Goal: Transaction & Acquisition: Purchase product/service

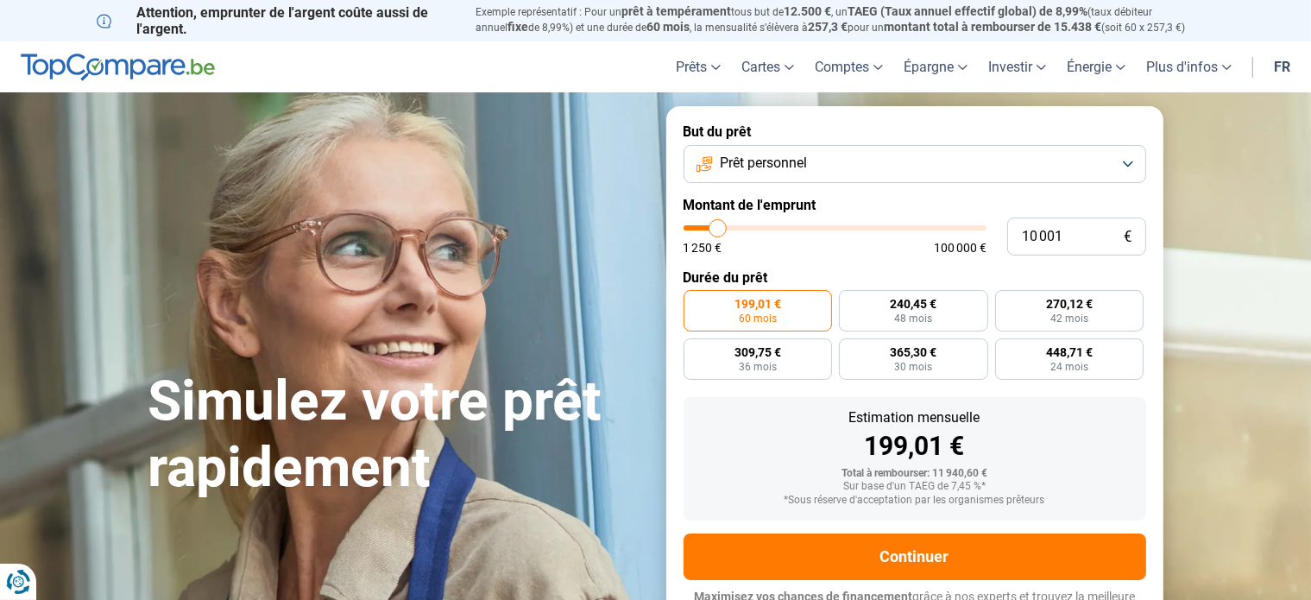
click at [1130, 167] on button "Prêt personnel" at bounding box center [914, 164] width 463 height 38
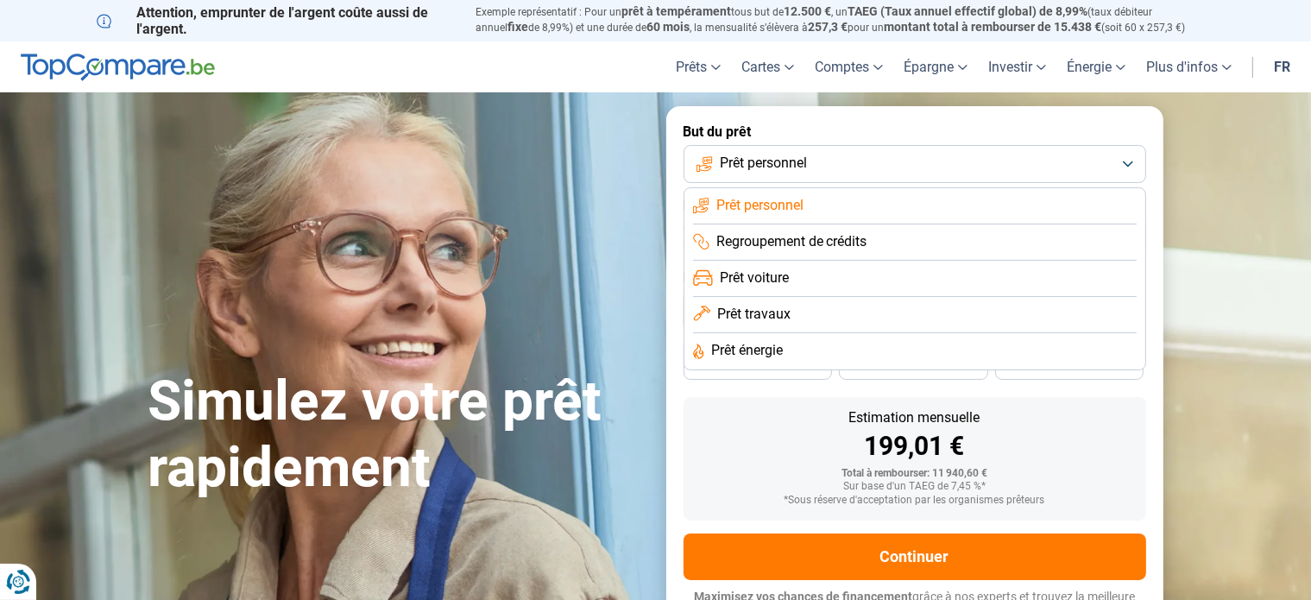
click at [795, 312] on li "Prêt travaux" at bounding box center [915, 315] width 444 height 36
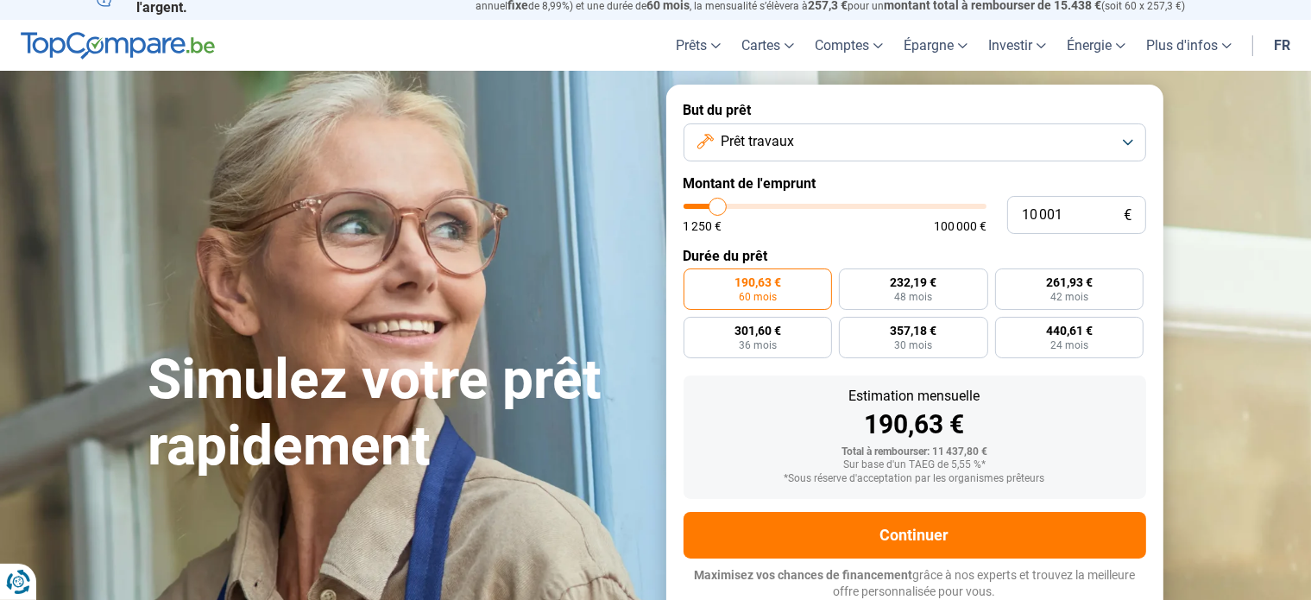
scroll to position [22, 0]
click at [1130, 139] on button "Prêt travaux" at bounding box center [914, 142] width 463 height 38
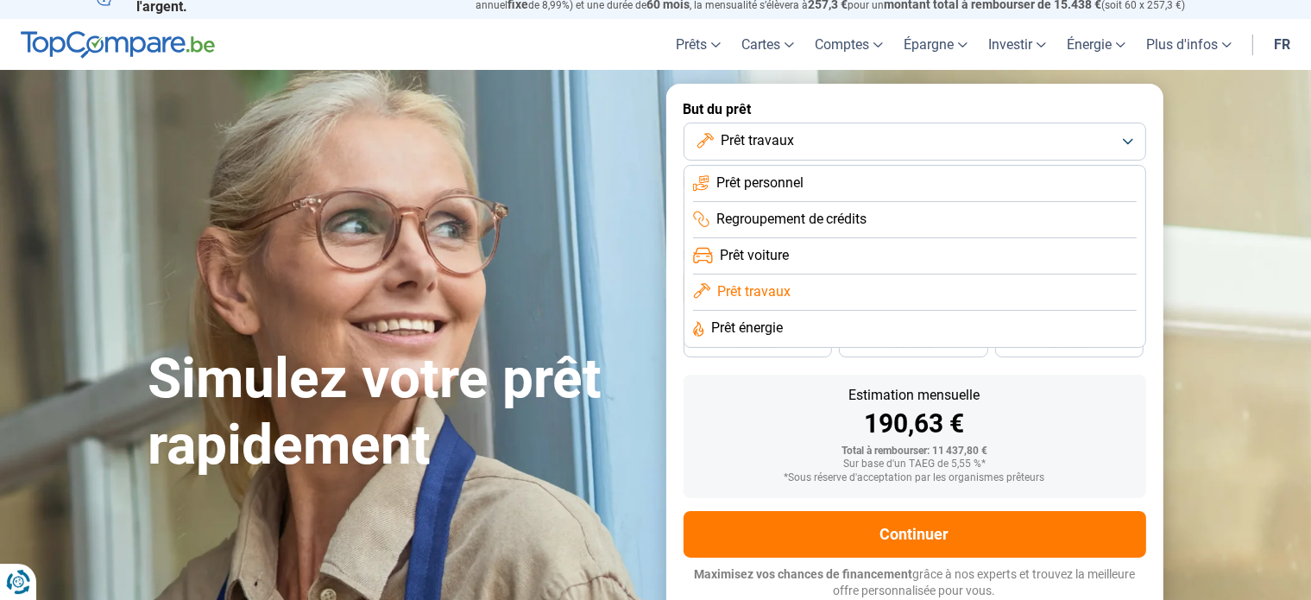
click at [759, 177] on span "Prêt personnel" at bounding box center [759, 182] width 87 height 19
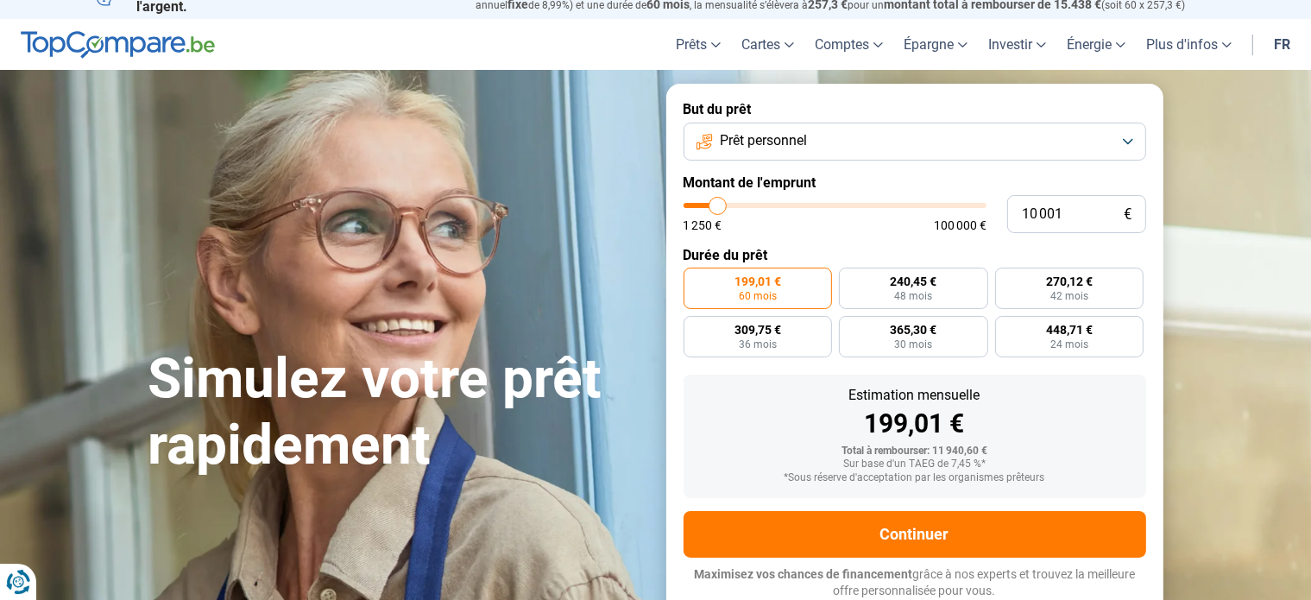
type input "10 750"
type input "10750"
type input "11 000"
type input "11000"
type input "11 500"
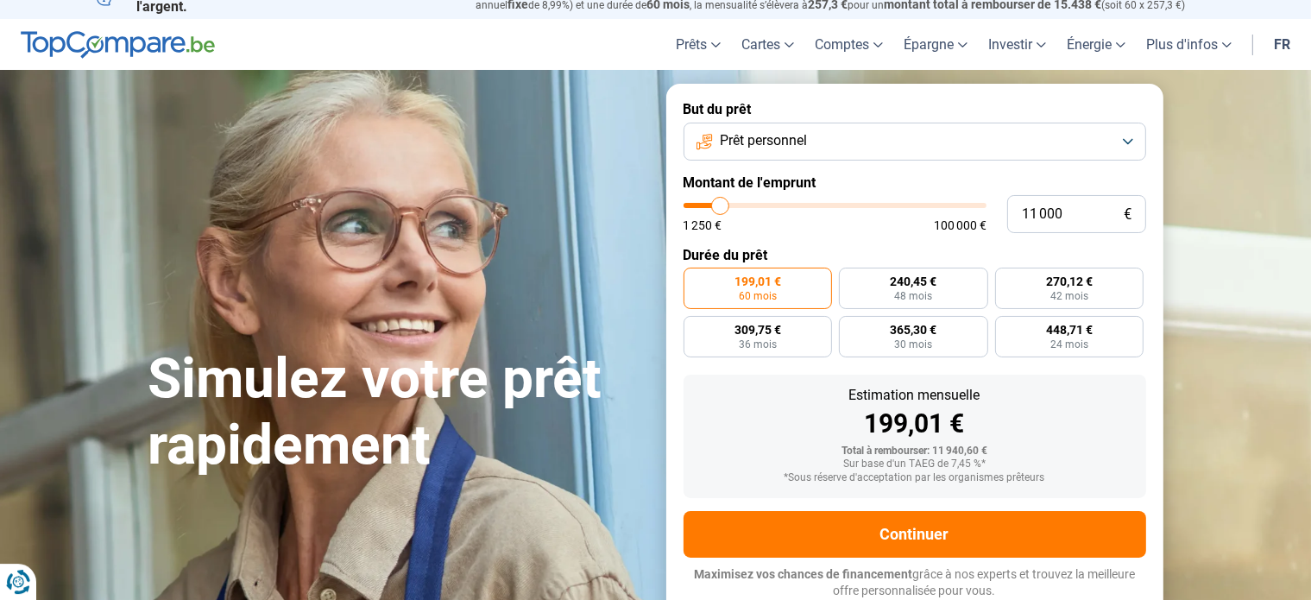
type input "11500"
type input "11 750"
type input "11750"
type input "12 750"
type input "12750"
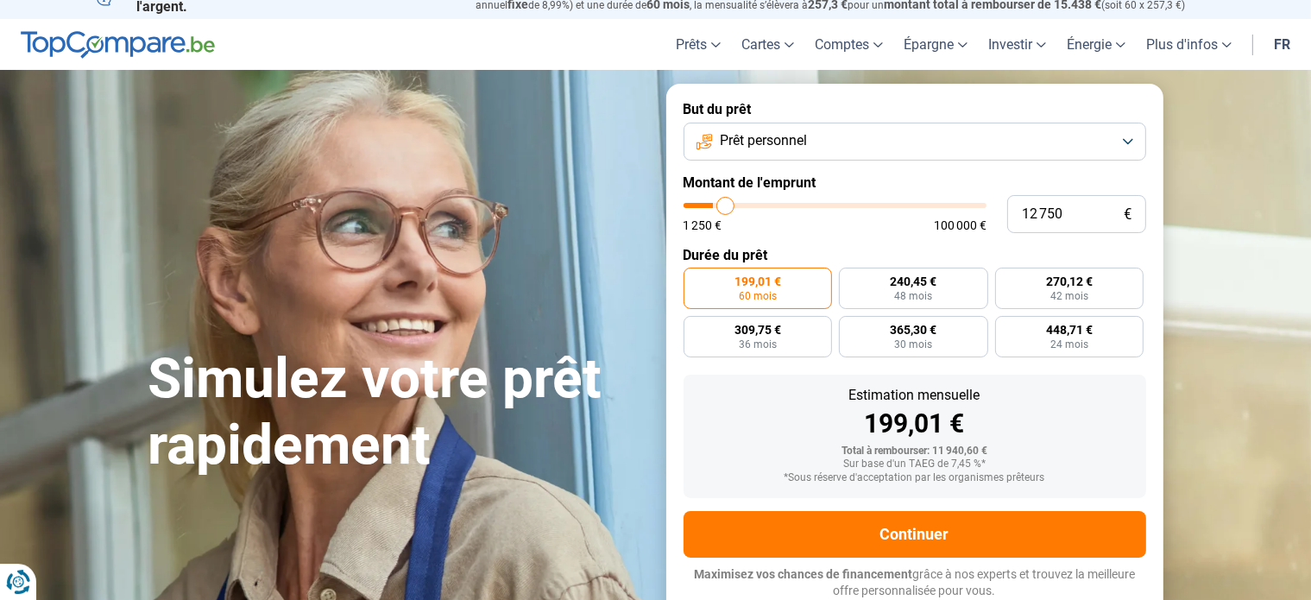
type input "13 250"
type input "13250"
type input "14 250"
type input "14250"
type input "14 750"
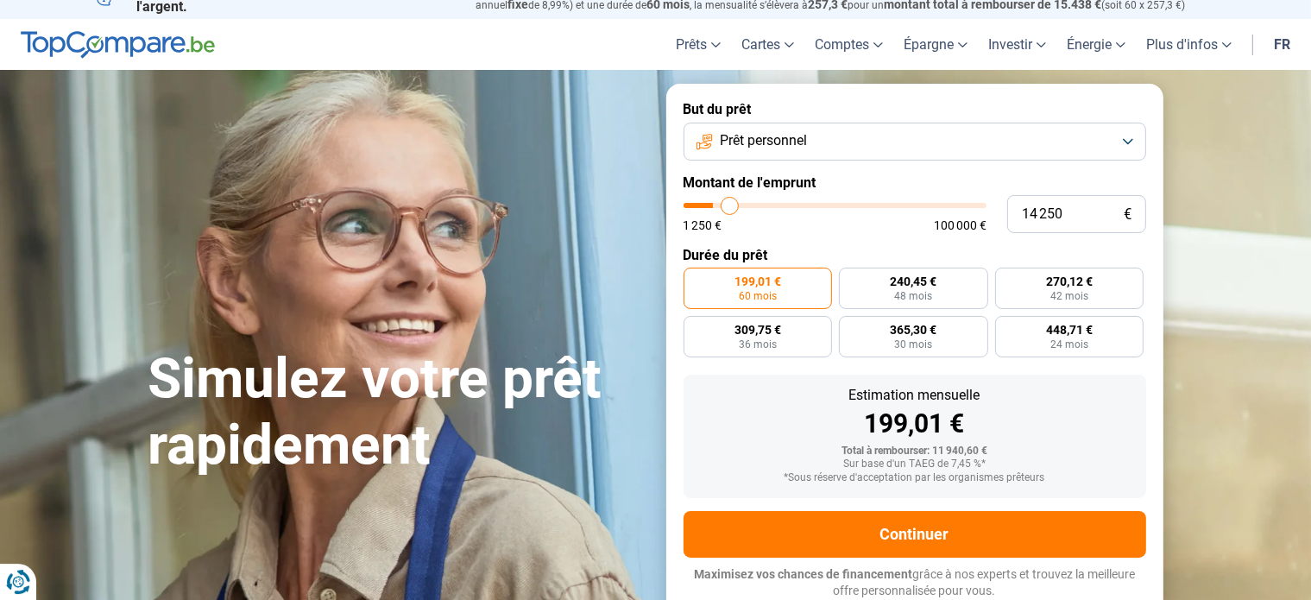
type input "14750"
type input "15 500"
type input "15500"
type input "16 000"
type input "16000"
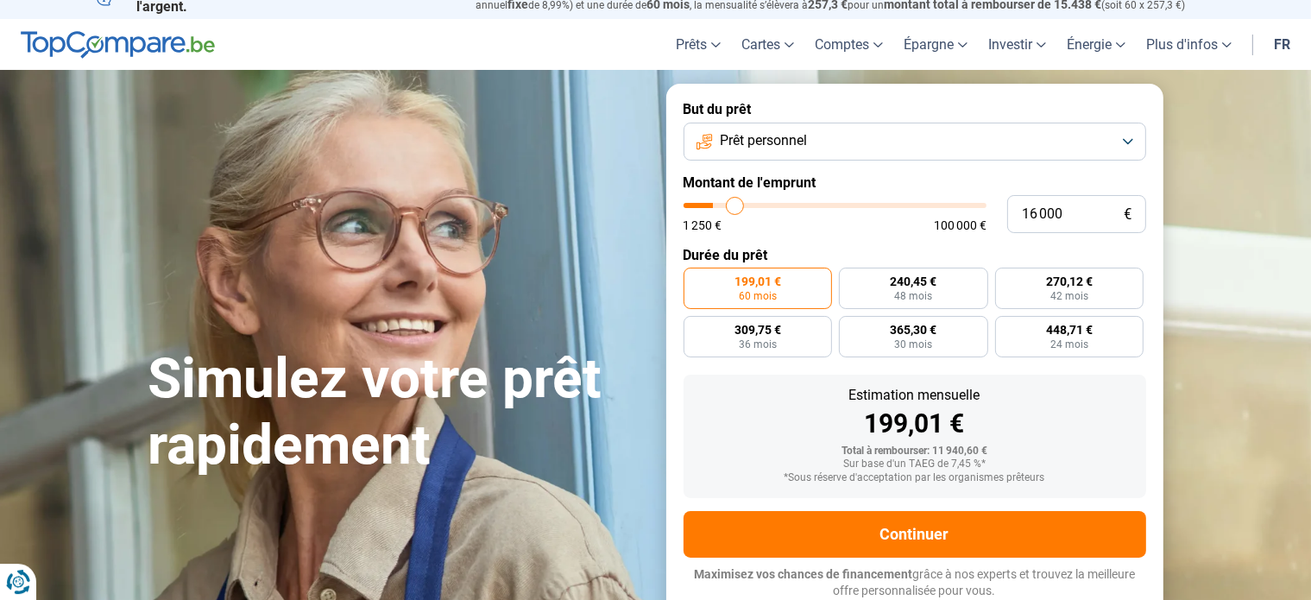
type input "16 250"
type input "16250"
type input "16 750"
type input "16750"
type input "17 000"
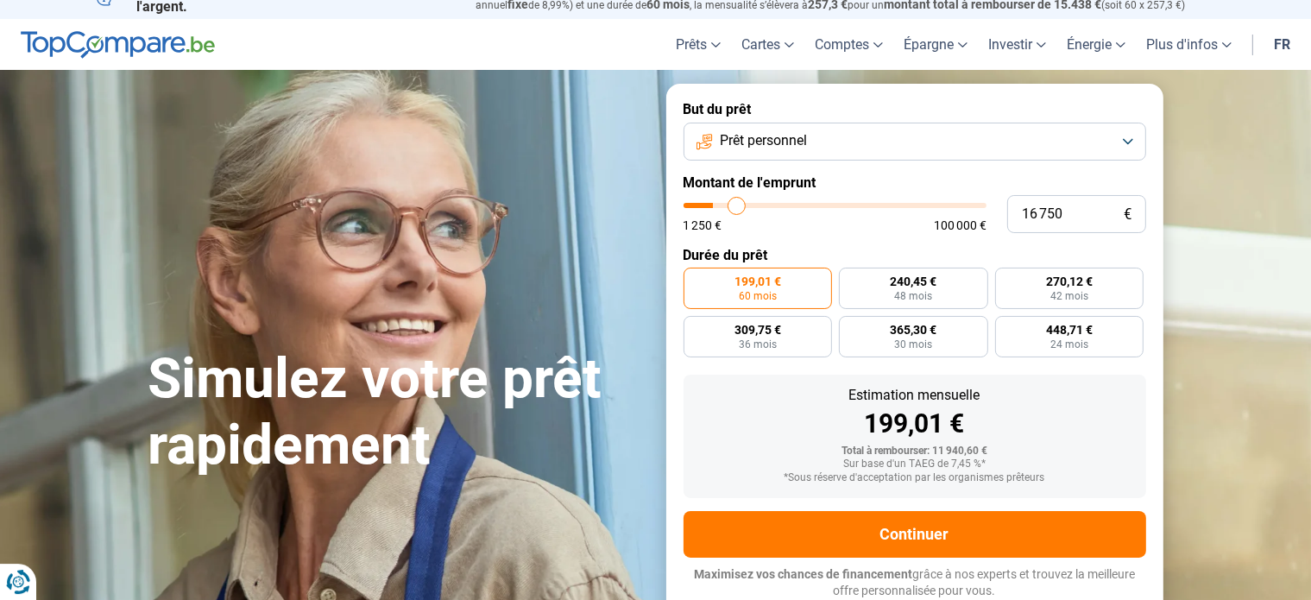
type input "17000"
type input "17 250"
type input "17250"
type input "17 500"
type input "17500"
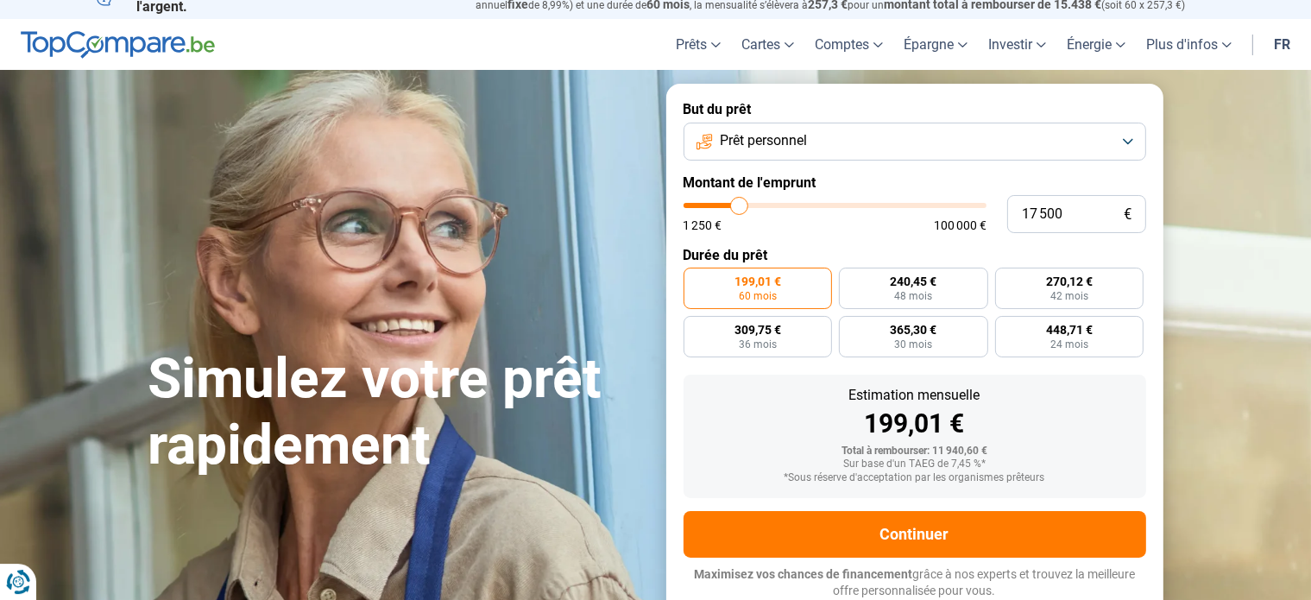
type input "18 000"
type input "18000"
type input "18 250"
type input "18250"
type input "18 750"
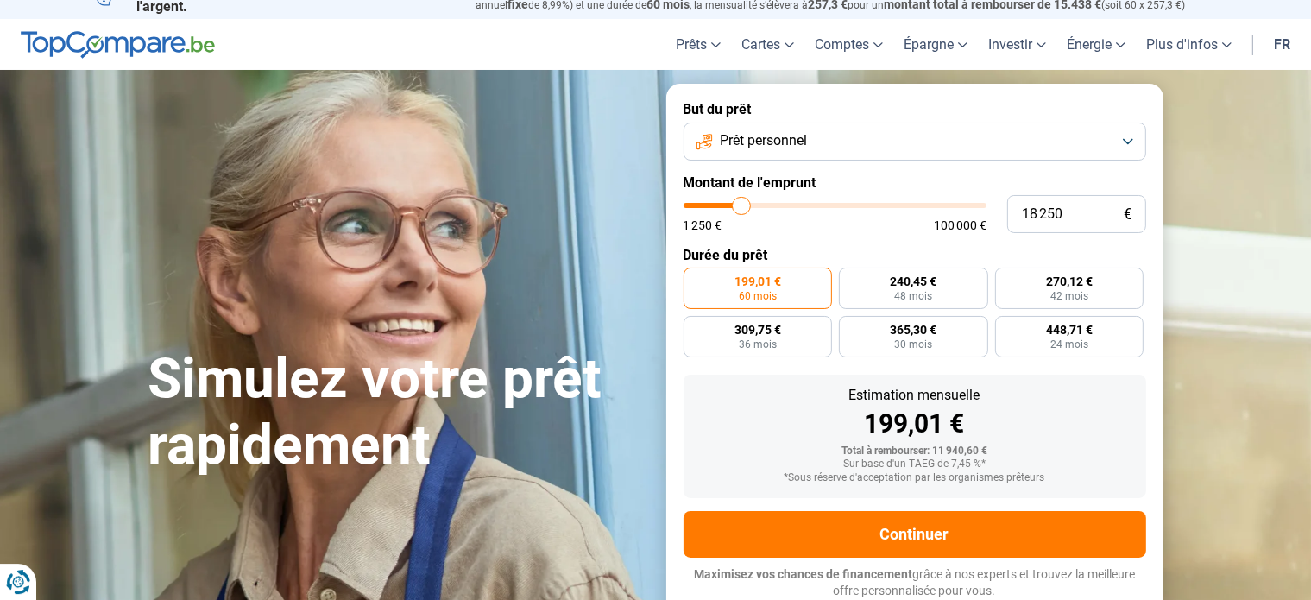
type input "18750"
type input "19 000"
type input "19000"
type input "19 500"
type input "19500"
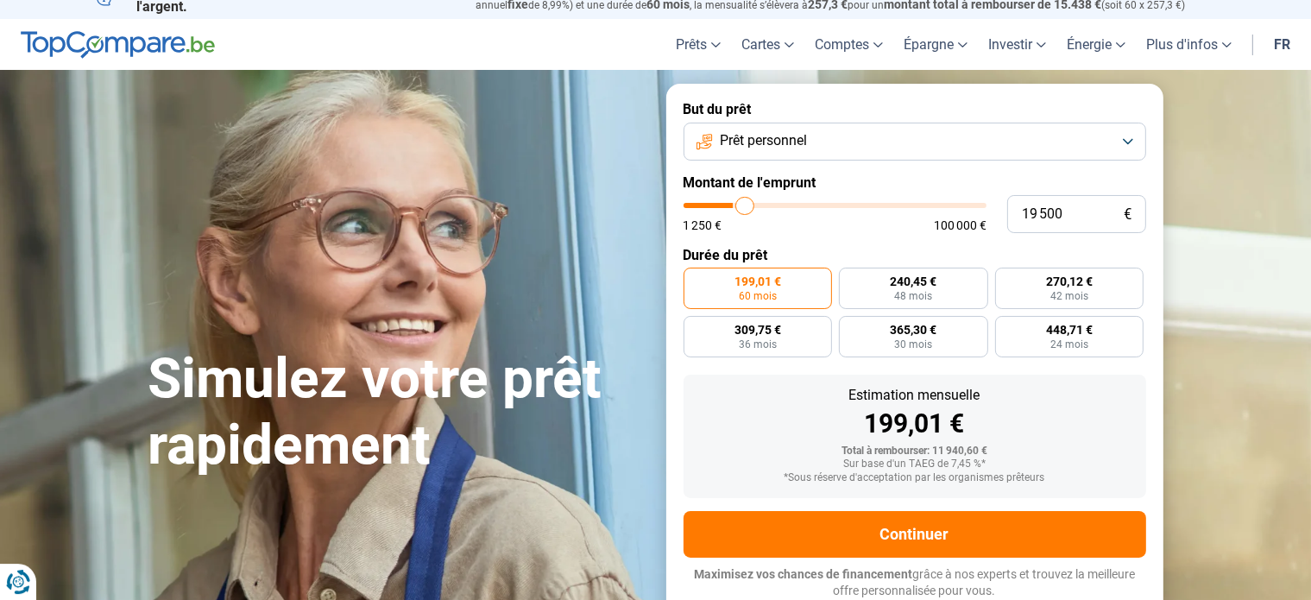
type input "19 750"
type input "19750"
type input "20 250"
type input "20250"
type input "20 750"
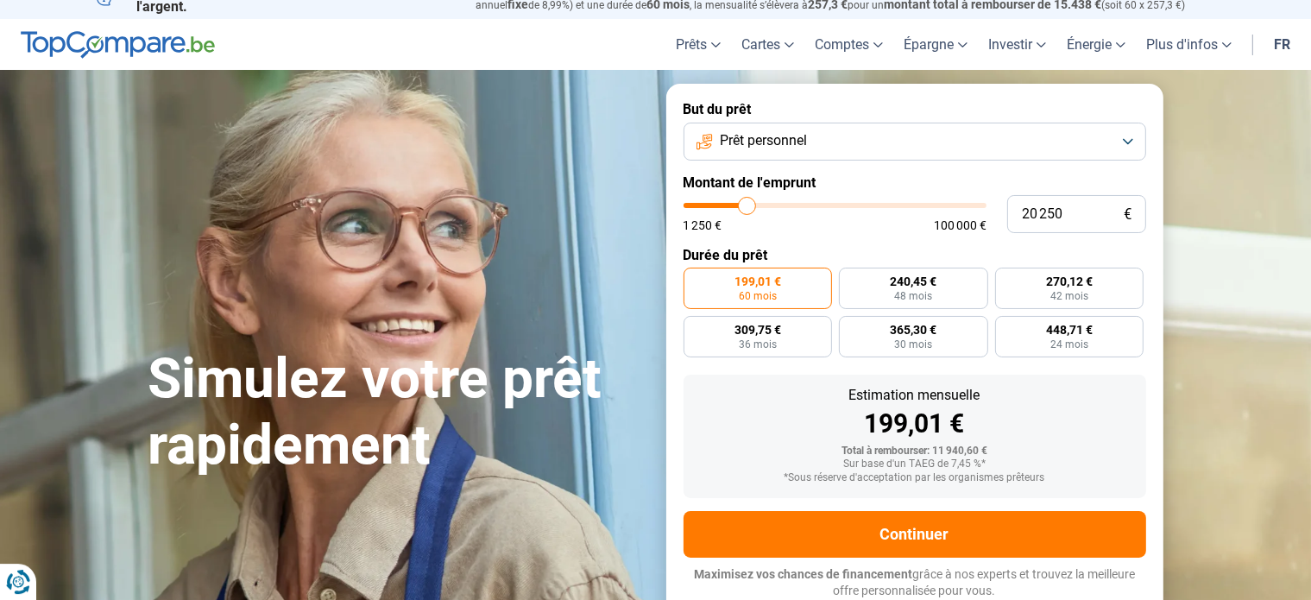
type input "20750"
type input "21 250"
type input "21250"
type input "21 500"
type input "21500"
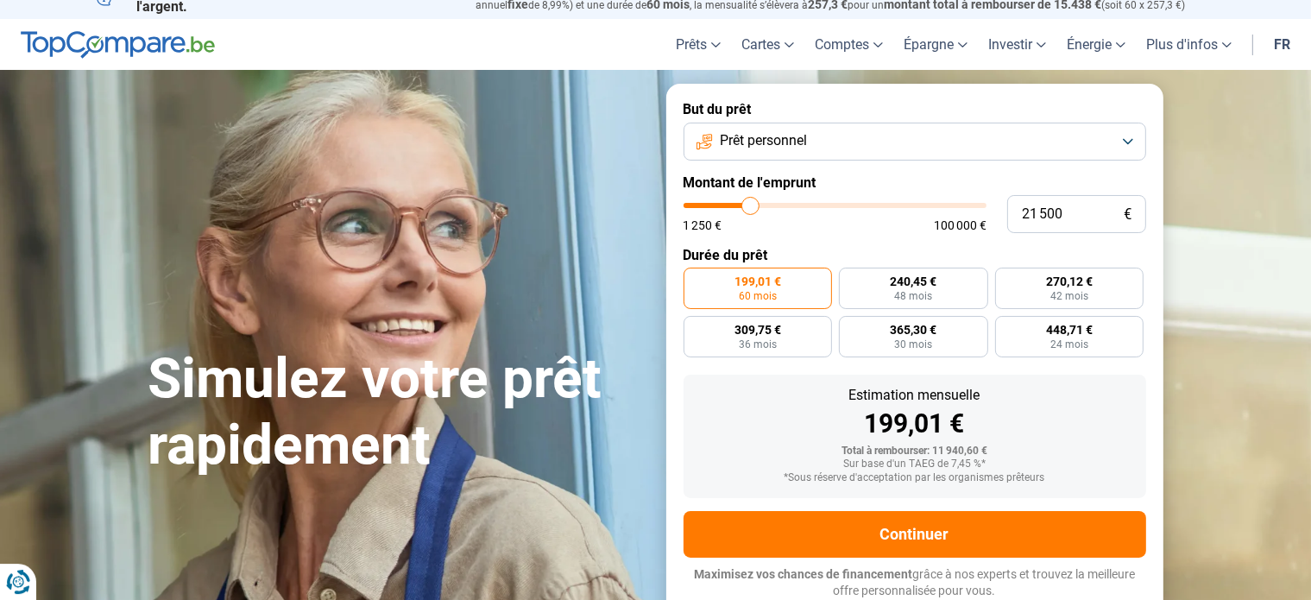
type input "21 750"
type input "21750"
type input "22 250"
type input "22250"
type input "22 500"
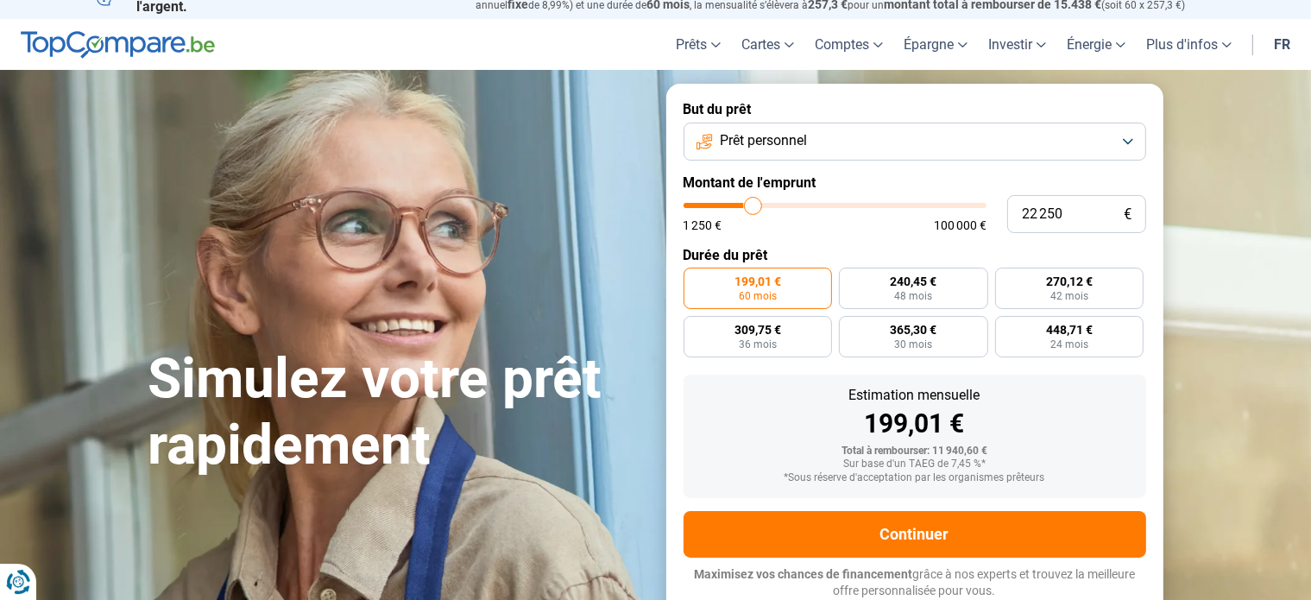
type input "22500"
type input "22 750"
type input "22750"
type input "23 000"
type input "23000"
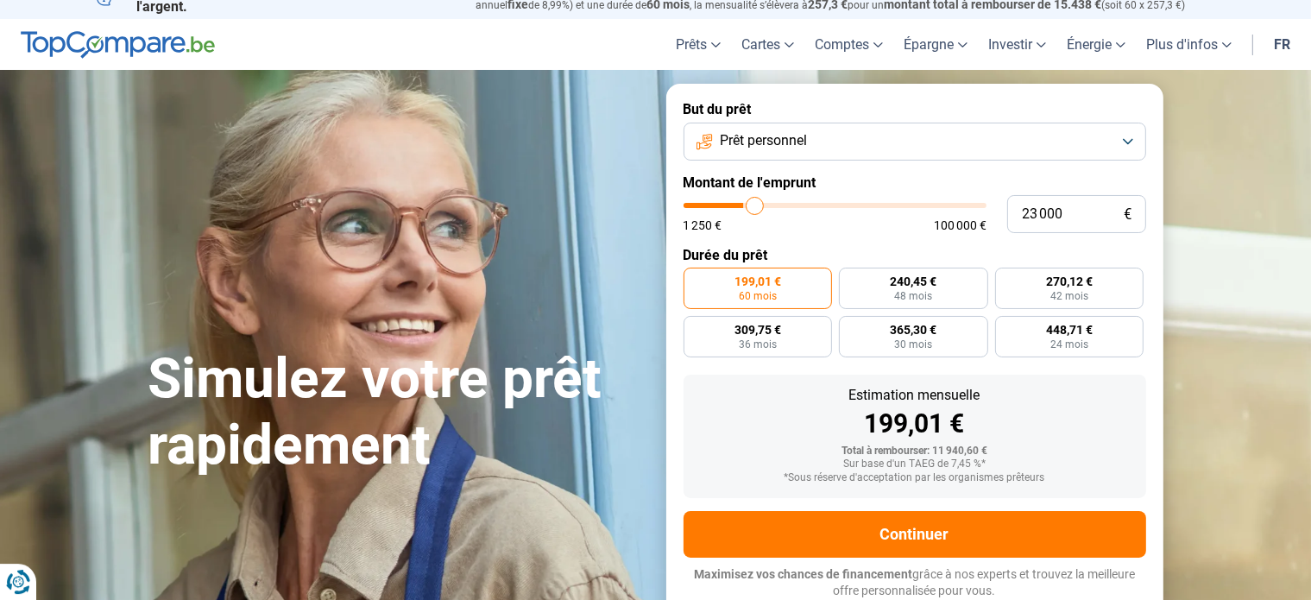
type input "23 500"
type input "23500"
type input "23 750"
type input "23750"
type input "24 000"
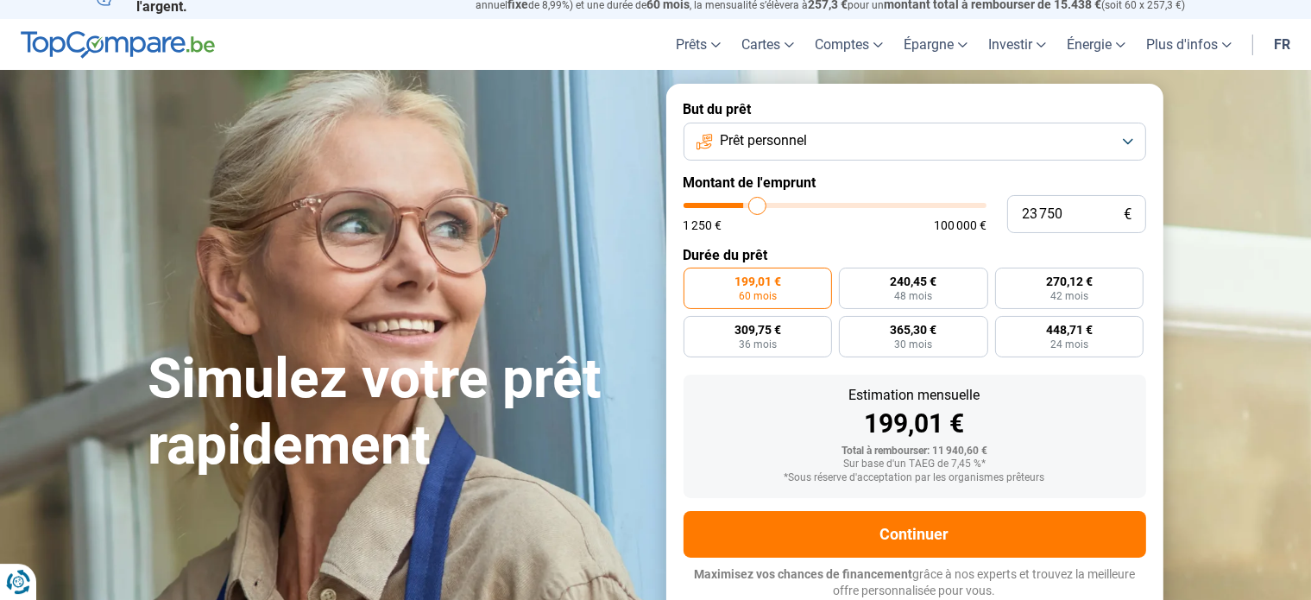
type input "24000"
type input "24 250"
type input "24250"
type input "24 500"
type input "24500"
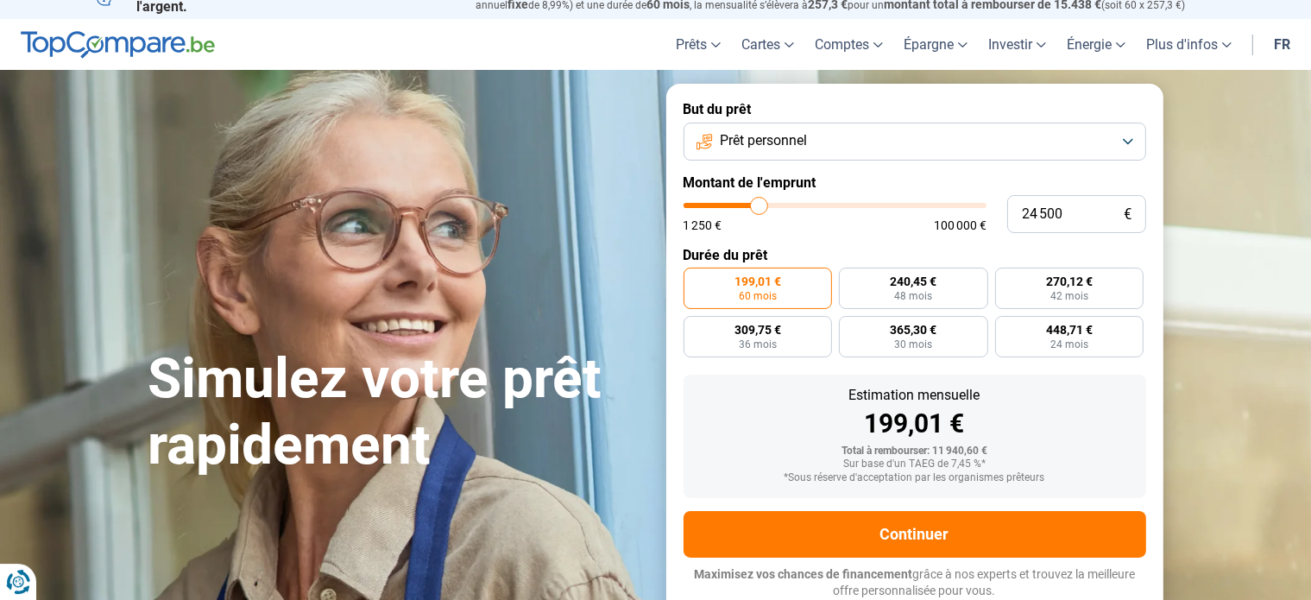
type input "25 000"
type input "25000"
type input "25 250"
type input "25250"
type input "24 750"
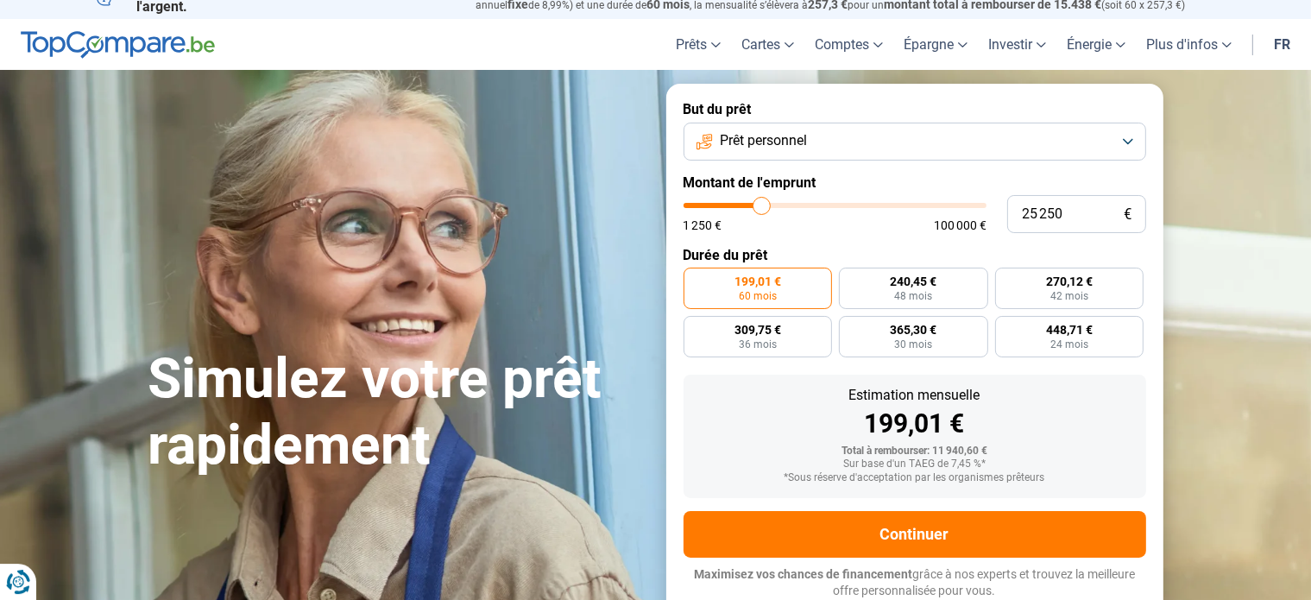
type input "24750"
type input "24 250"
type input "24250"
type input "24 000"
type input "24000"
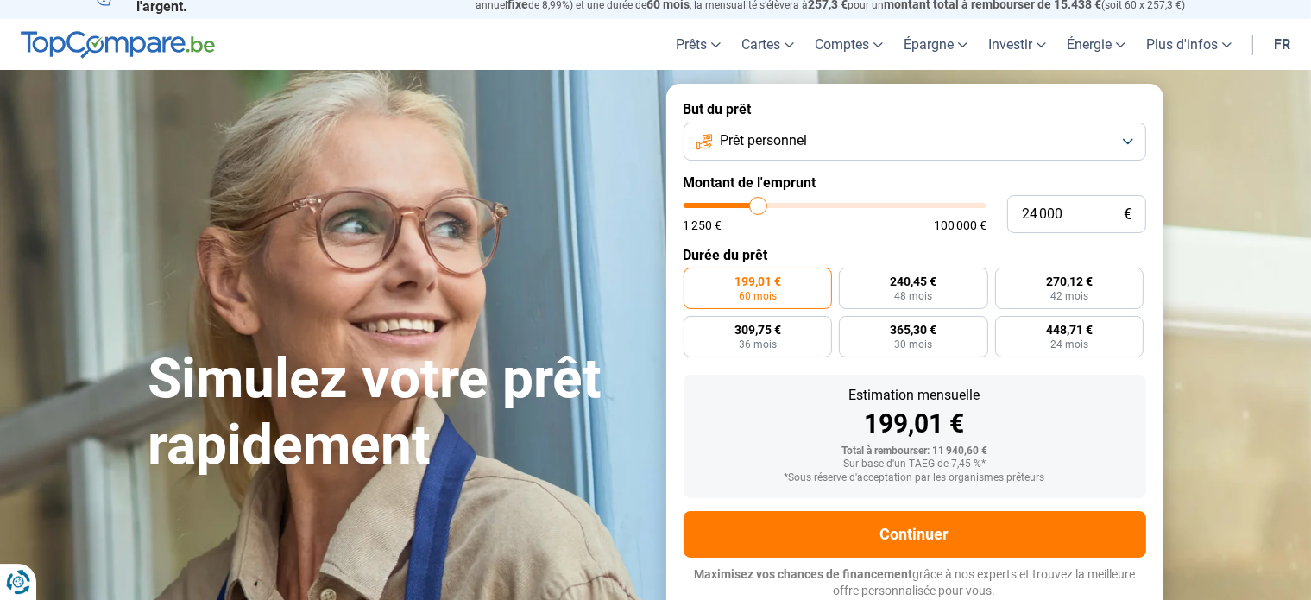
type input "23 750"
type input "23750"
type input "23 250"
type input "23250"
type input "23 000"
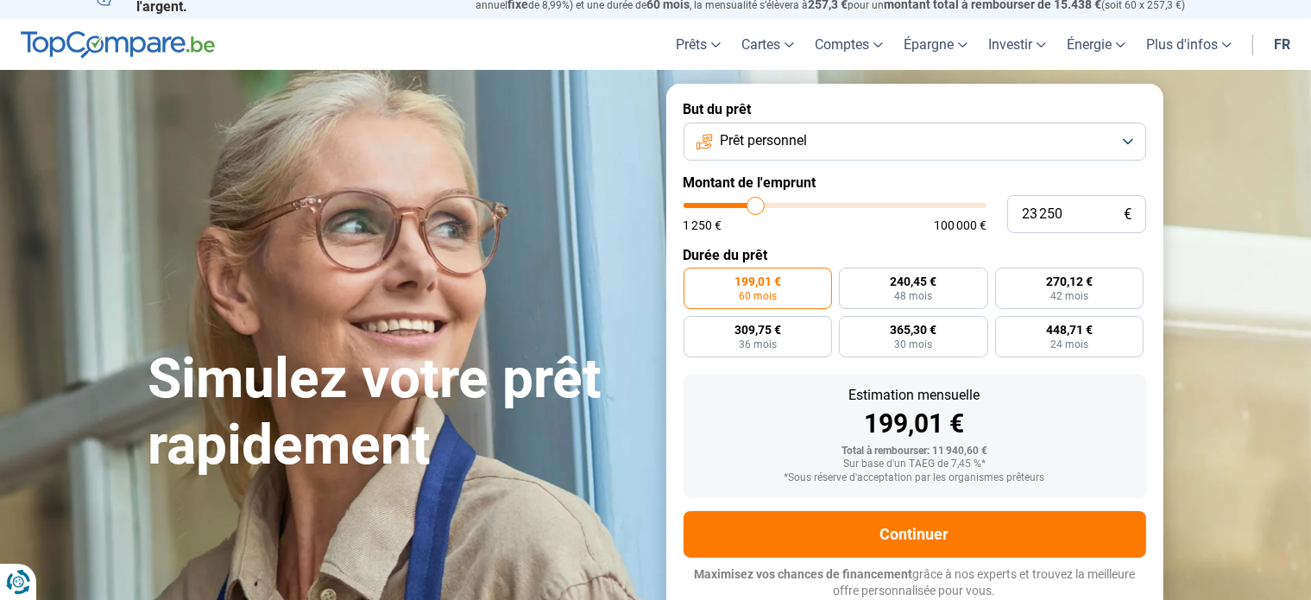
type input "23000"
type input "22 500"
type input "22500"
type input "21 750"
type input "21750"
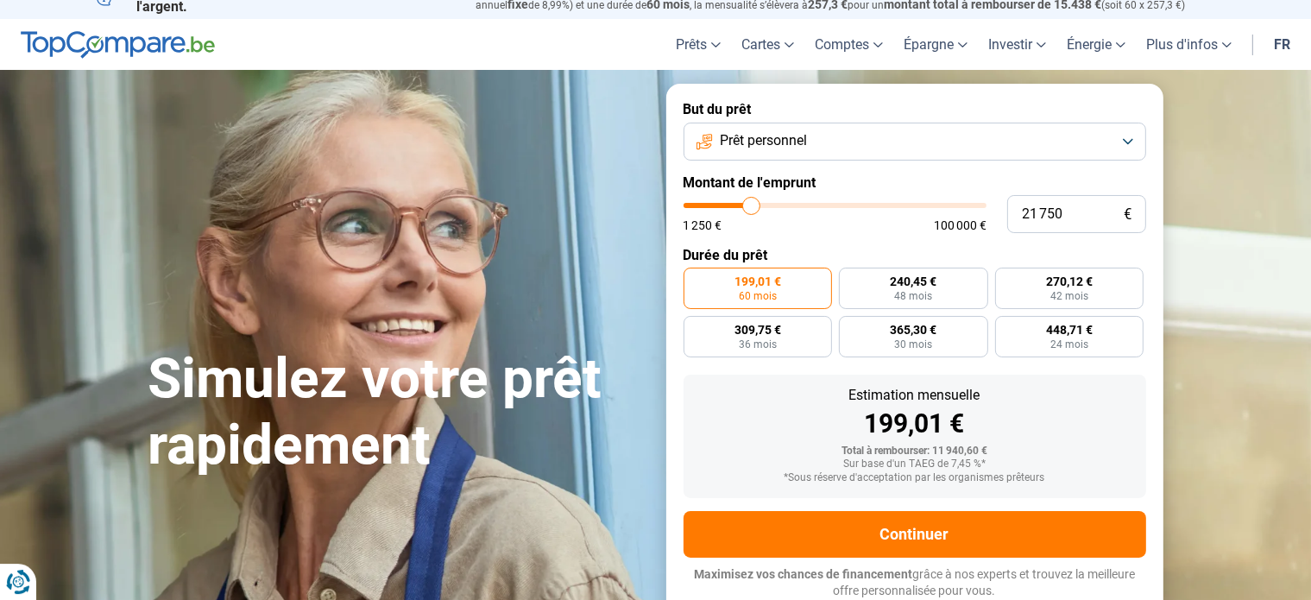
type input "21 500"
type input "21500"
type input "21 000"
type input "21000"
type input "20 250"
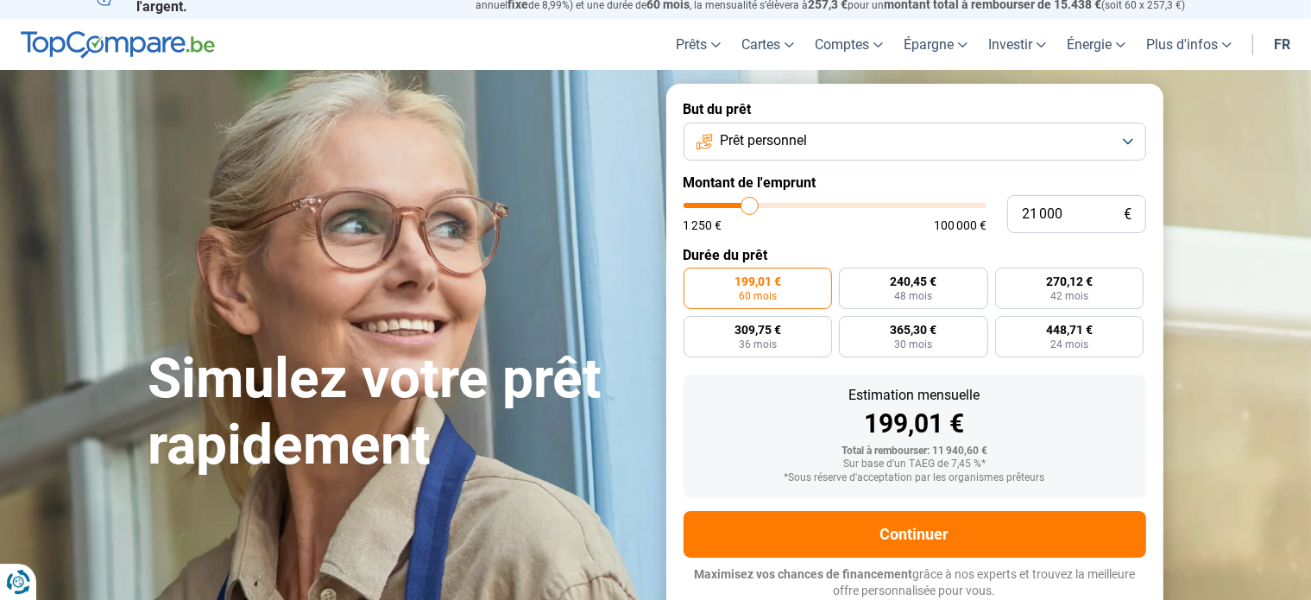
type input "20250"
type input "19 750"
type input "19750"
type input "19 250"
type input "19250"
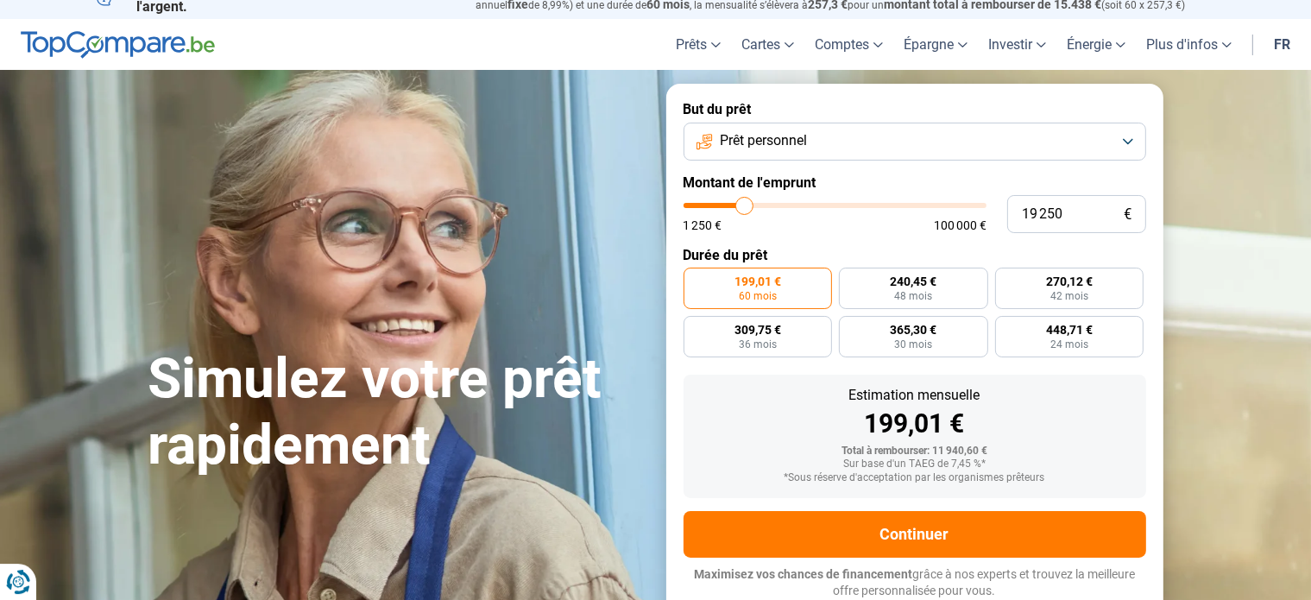
type input "19 000"
drag, startPoint x: 720, startPoint y: 203, endPoint x: 744, endPoint y: 201, distance: 24.2
type input "19000"
click at [744, 203] on input "range" at bounding box center [834, 205] width 303 height 5
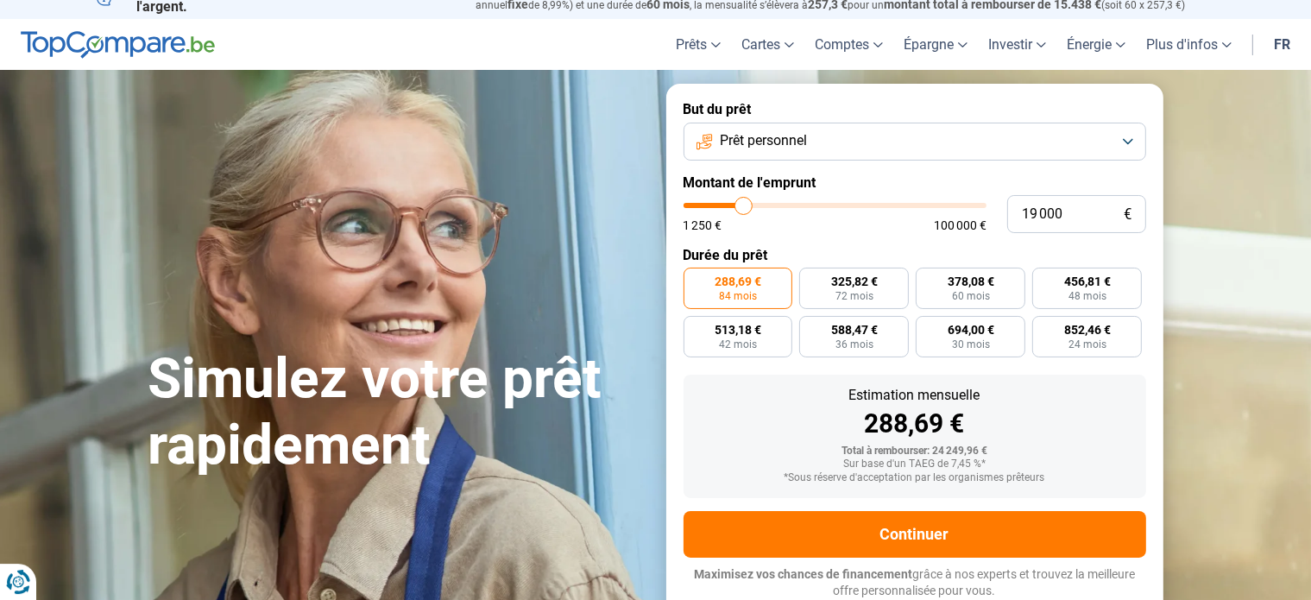
type input "20 000"
type input "20000"
type input "19 750"
type input "19750"
type input "19 500"
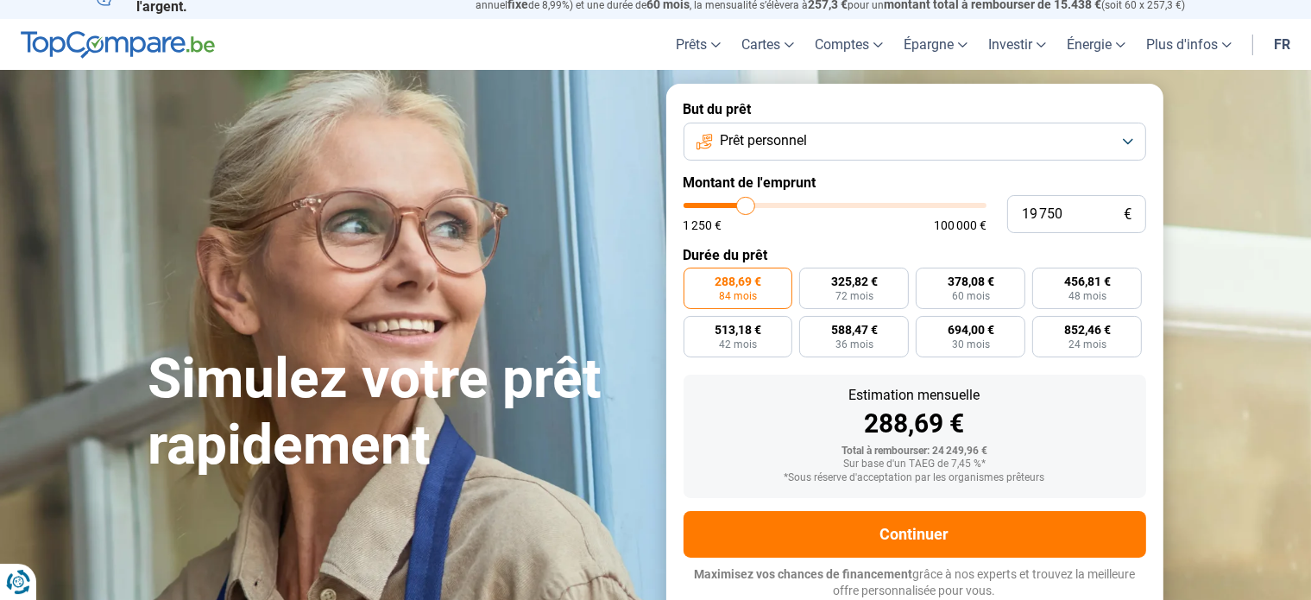
type input "19500"
type input "19 250"
type input "19250"
type input "19 000"
type input "19000"
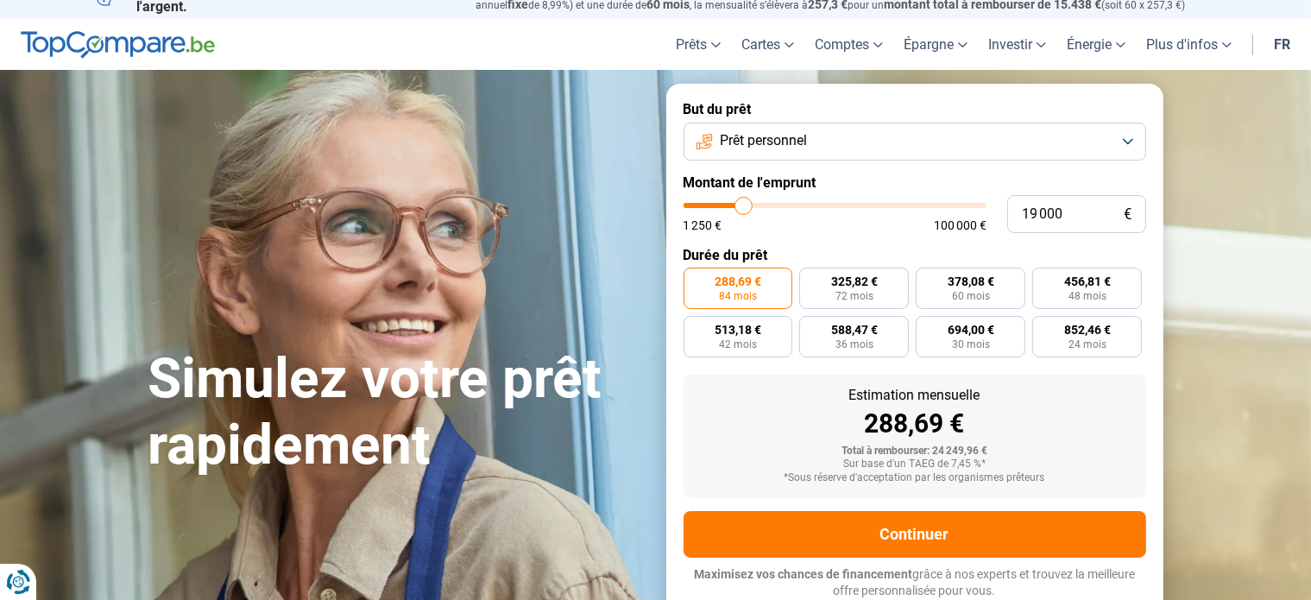
type input "18 500"
type input "18500"
type input "18 250"
type input "18250"
type input "18 000"
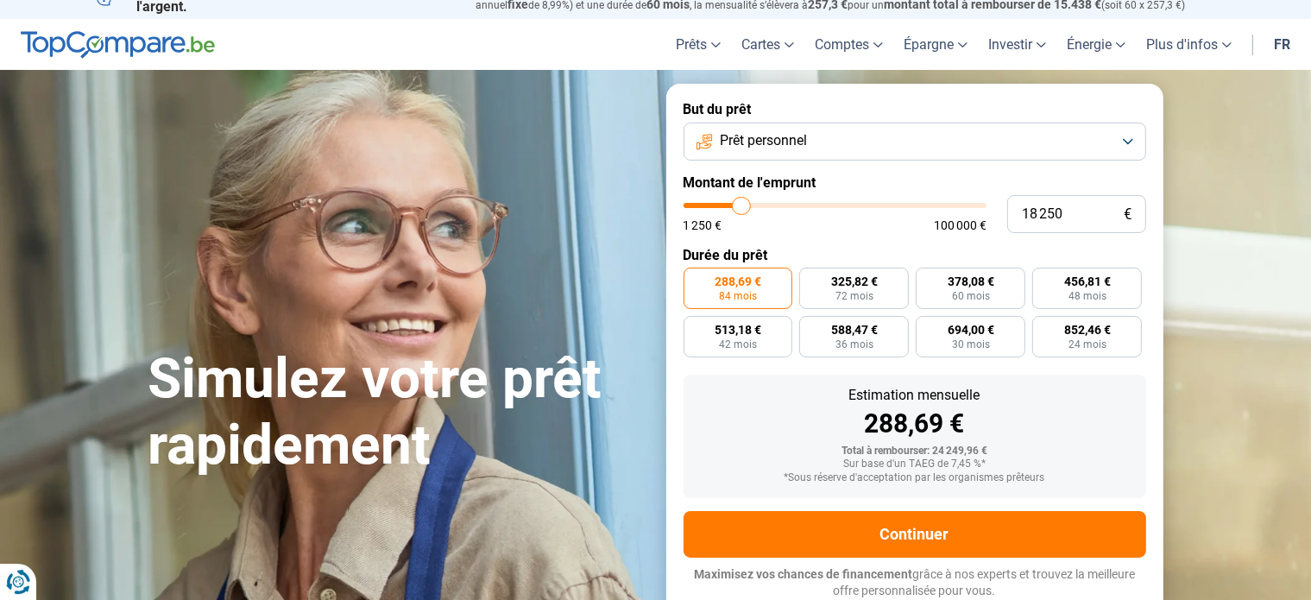
type input "18000"
type input "17 750"
type input "17750"
type input "17 500"
type input "17500"
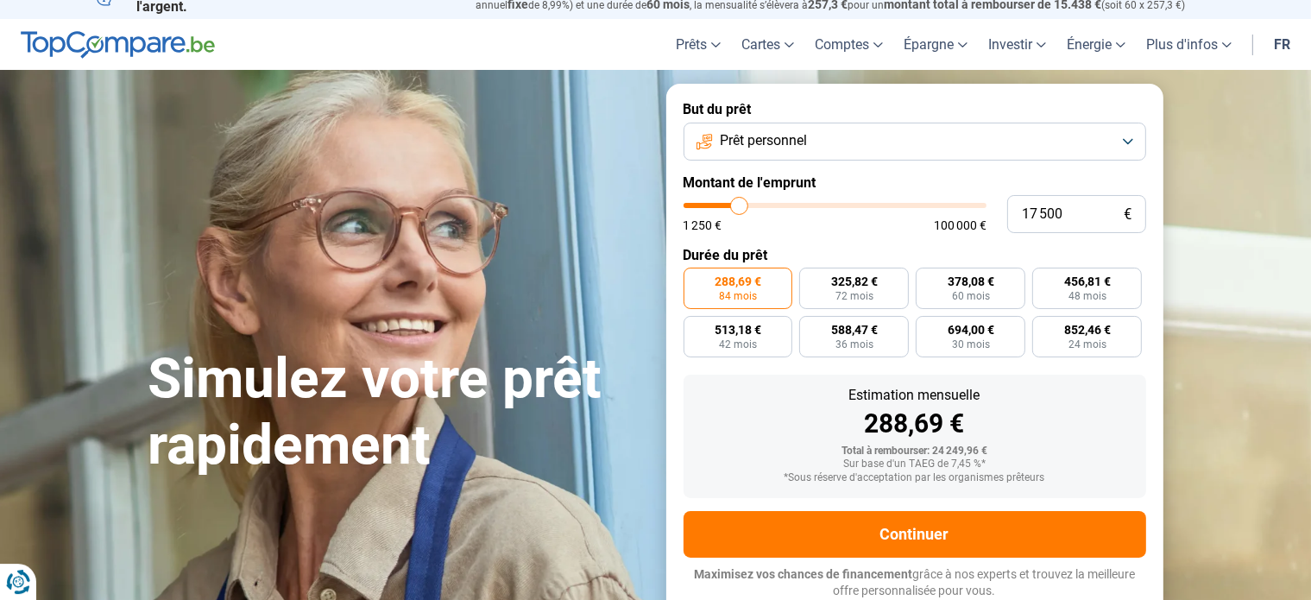
type input "17 000"
type input "17000"
type input "16 750"
type input "16750"
type input "16 500"
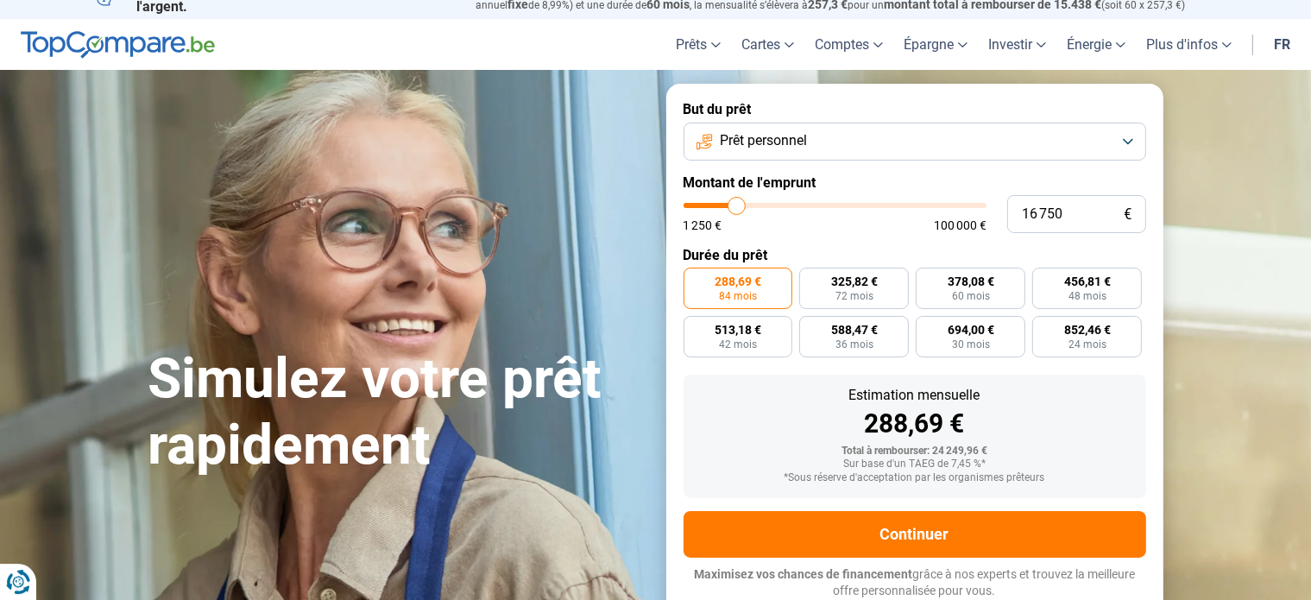
type input "16500"
type input "16 250"
type input "16250"
type input "16 000"
type input "16000"
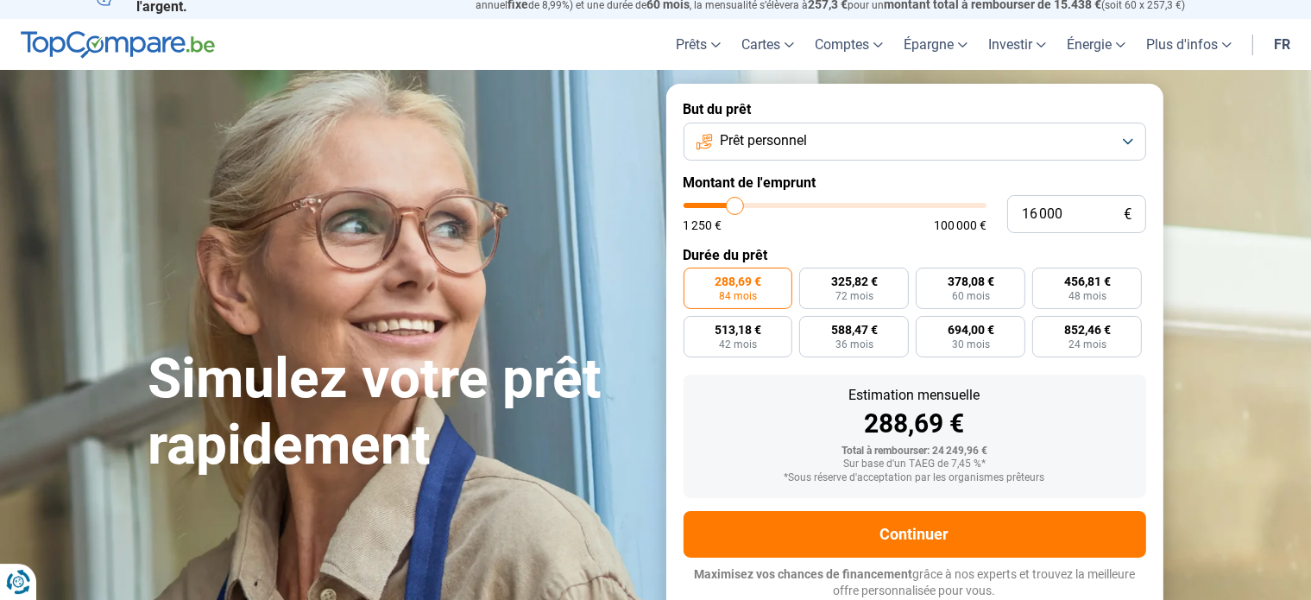
type input "15 500"
type input "15500"
type input "15 250"
type input "15250"
type input "15 000"
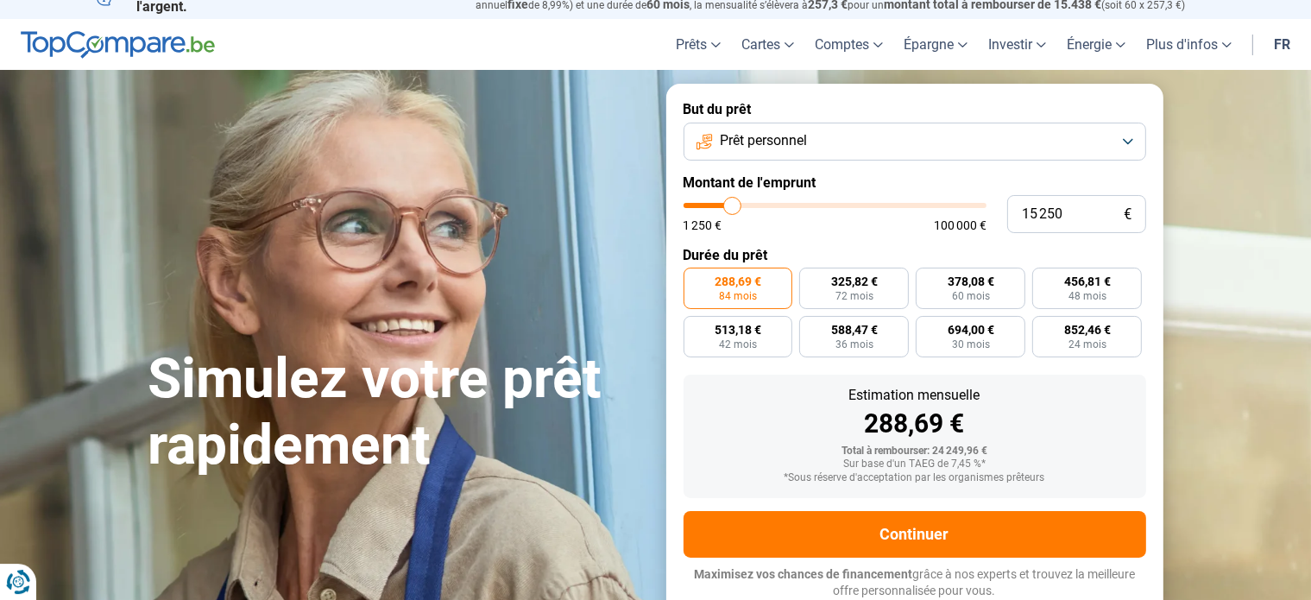
type input "15000"
type input "14 750"
type input "14750"
type input "14 250"
type input "14250"
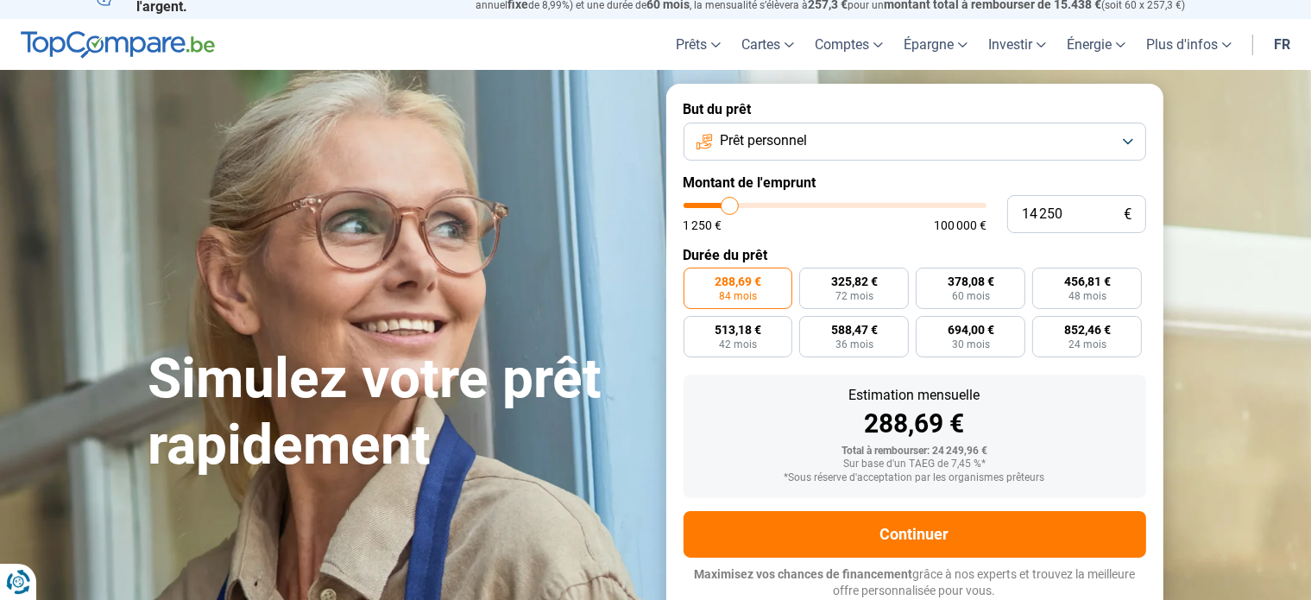
type input "14 000"
type input "14000"
type input "13 750"
type input "13750"
type input "13 500"
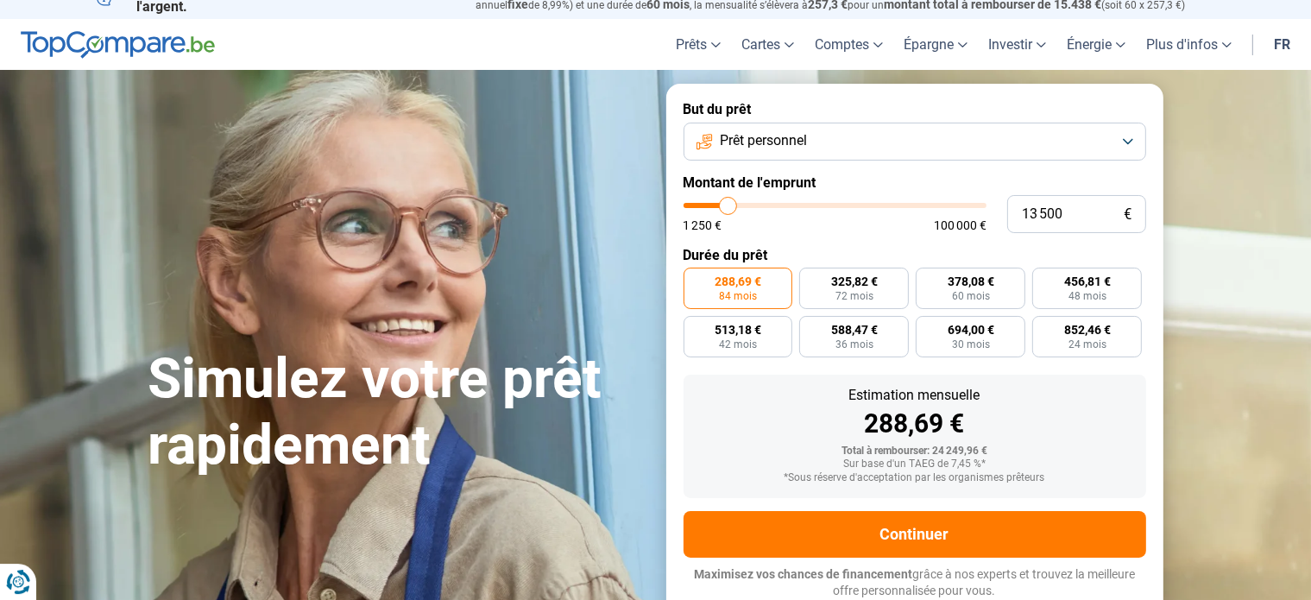
type input "13500"
type input "13 000"
type input "13000"
type input "12 750"
type input "12750"
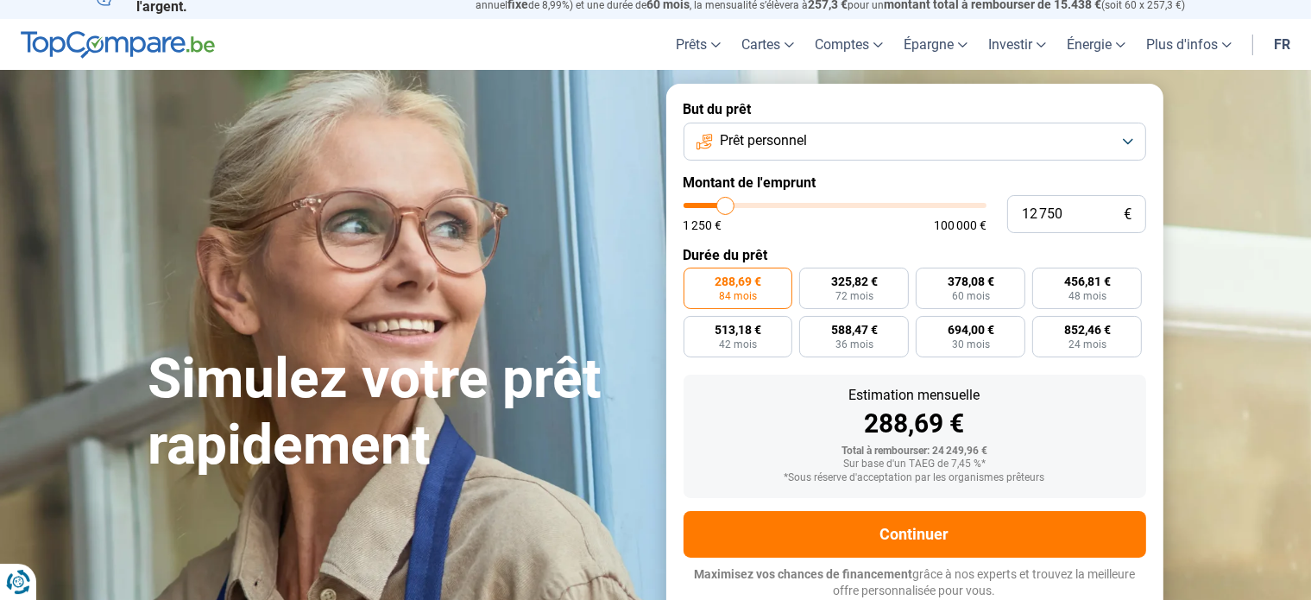
type input "13 250"
type input "13250"
type input "13 500"
type input "13500"
type input "13 750"
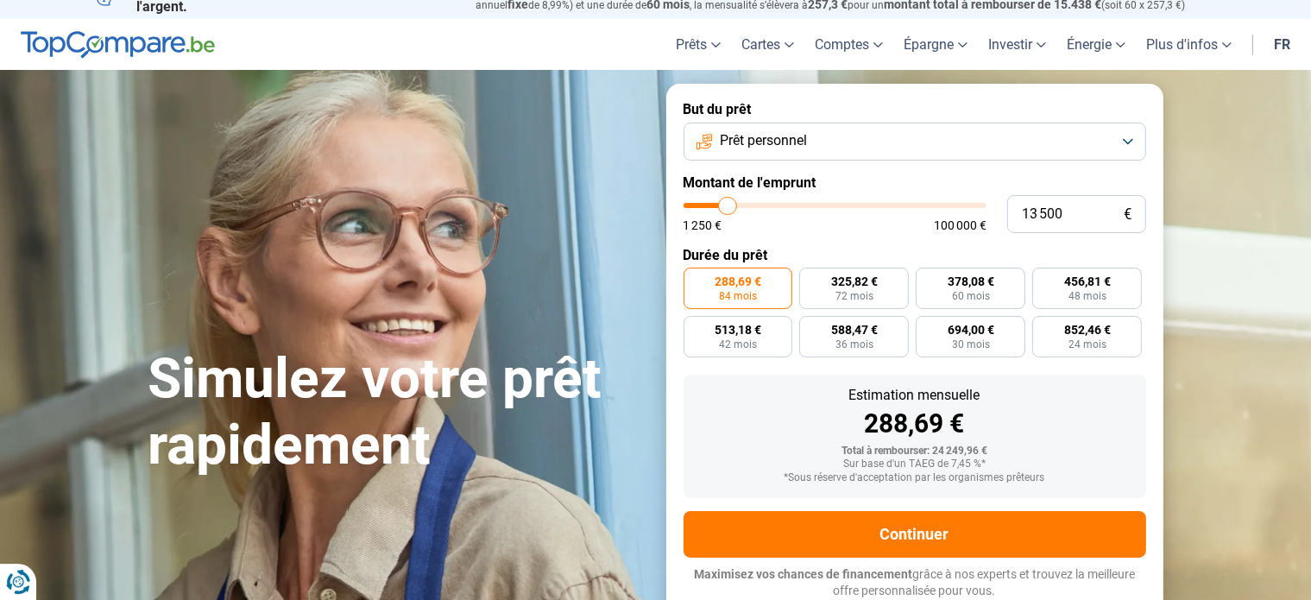
type input "13750"
type input "14 000"
type input "14000"
type input "14 500"
type input "14500"
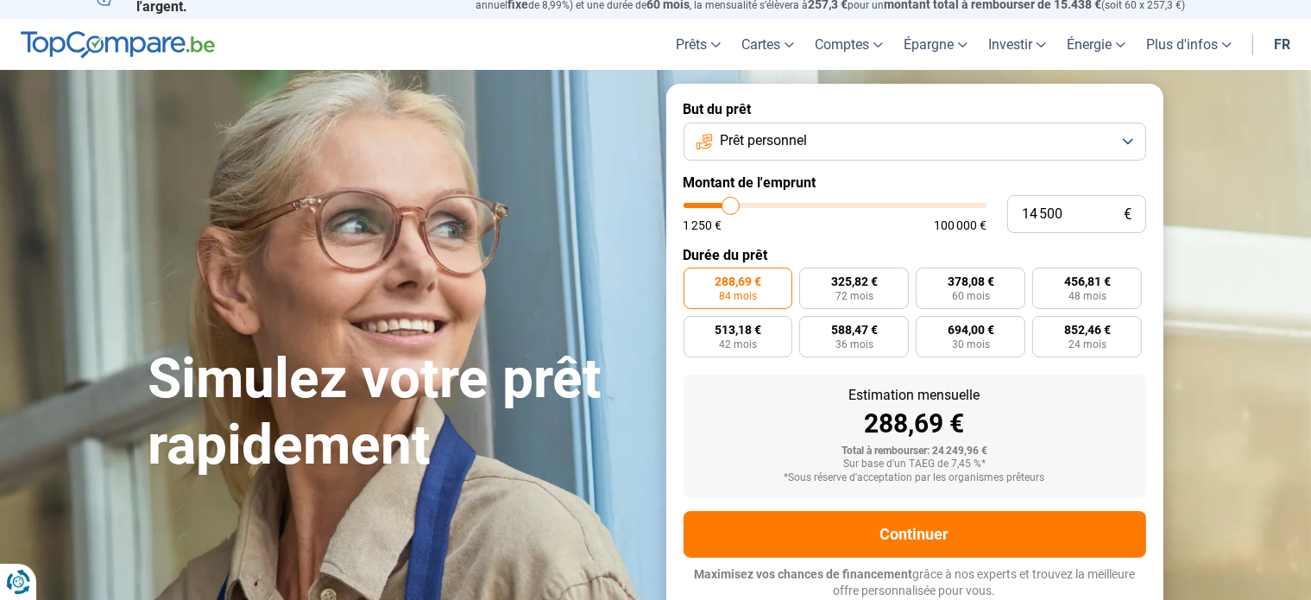
type input "14 750"
type input "14750"
type input "15 000"
type input "15000"
type input "15 250"
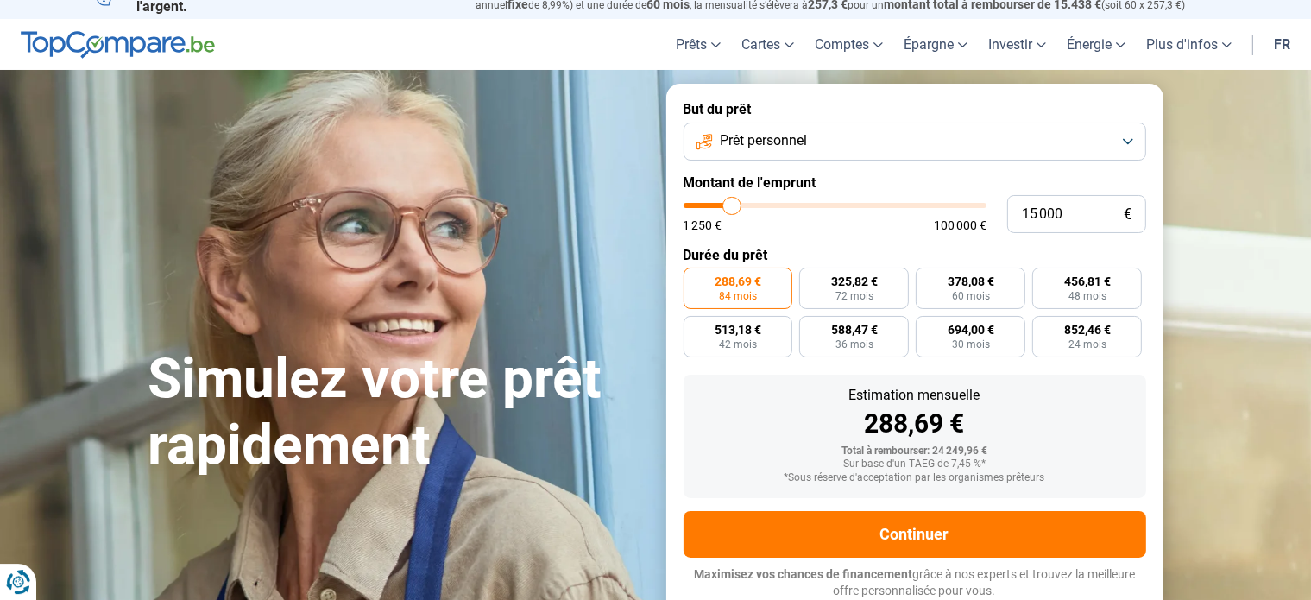
type input "15250"
type input "15 750"
type input "15750"
type input "15 500"
type input "15500"
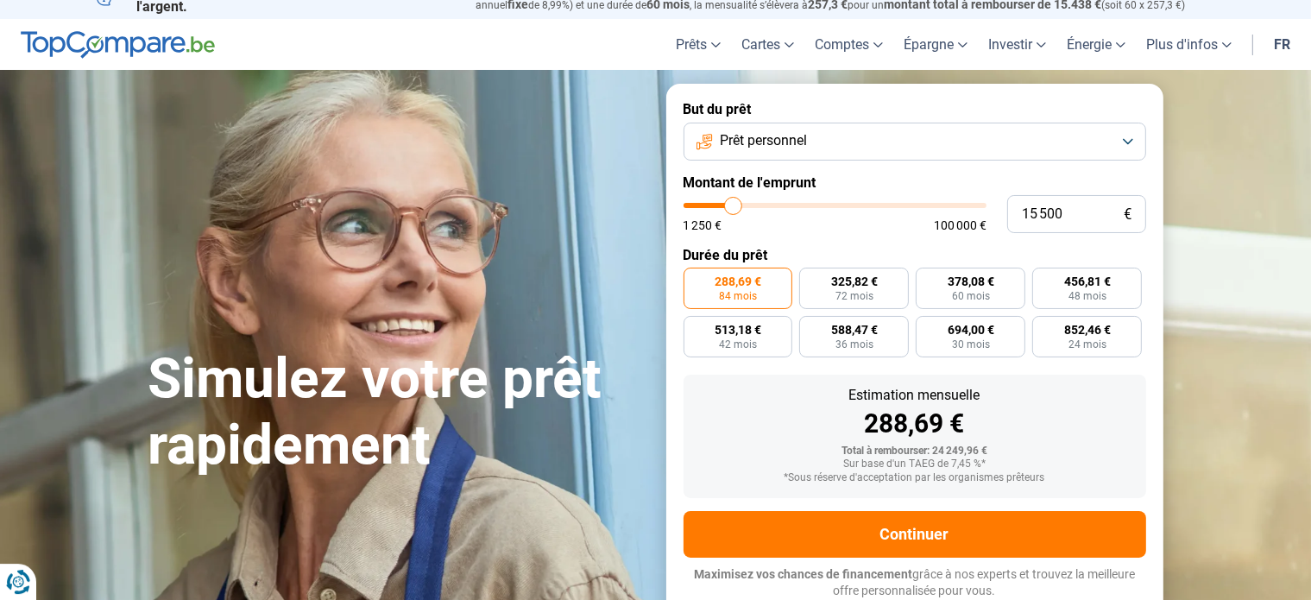
type input "15 250"
type input "15250"
type input "15 750"
type input "15750"
type input "16 000"
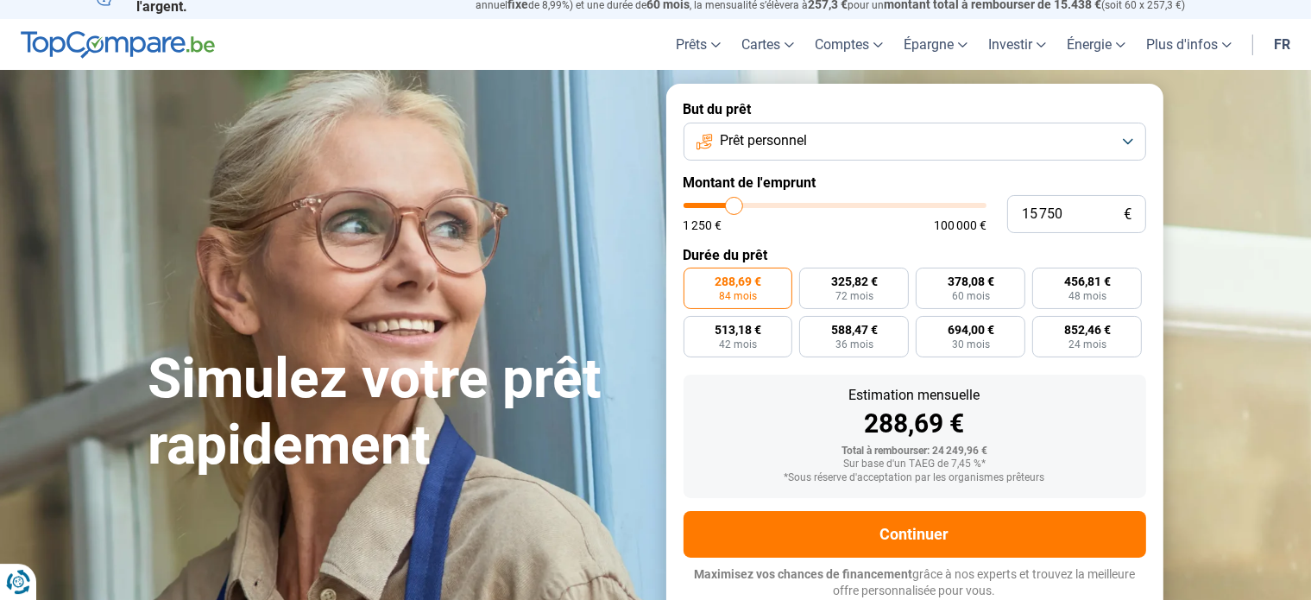
type input "16000"
type input "16 250"
type input "16250"
type input "16 500"
type input "16500"
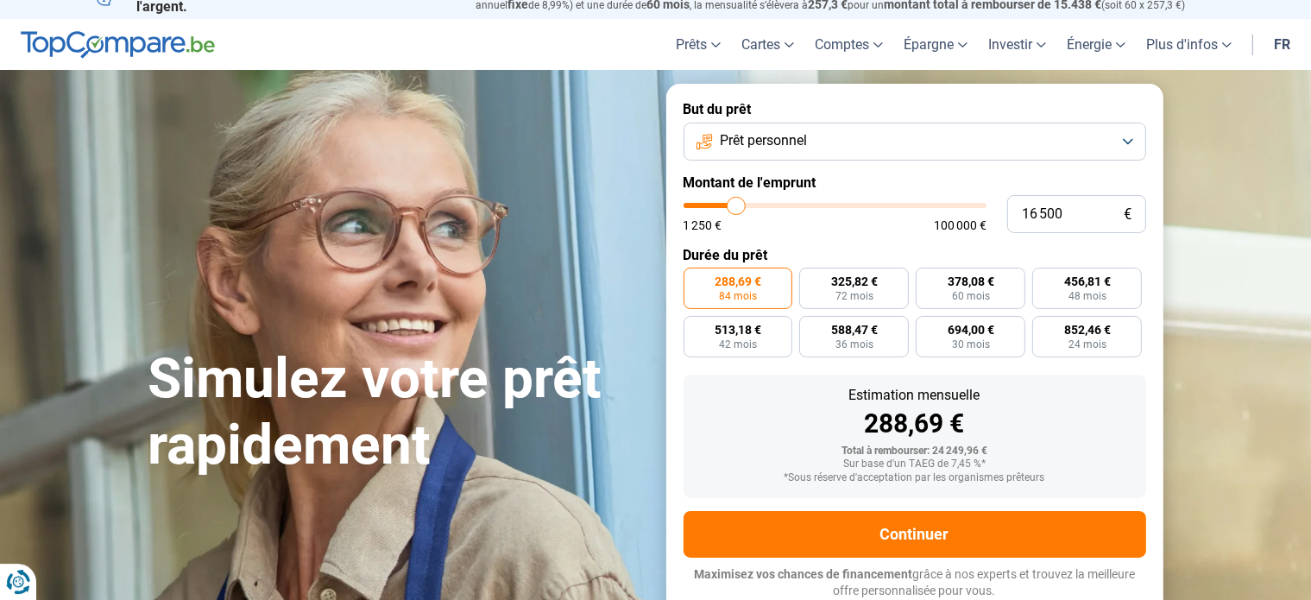
type input "16 750"
type input "16750"
type input "17 250"
type input "17250"
type input "17 500"
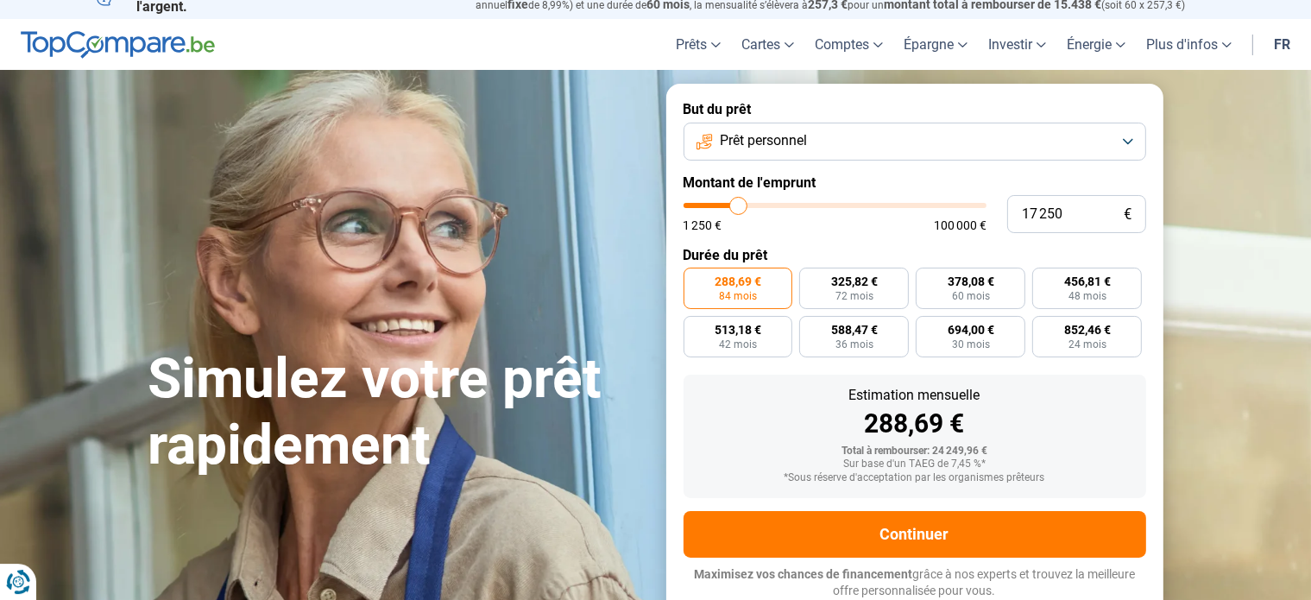
type input "17500"
type input "17 750"
type input "17750"
type input "18 000"
type input "18000"
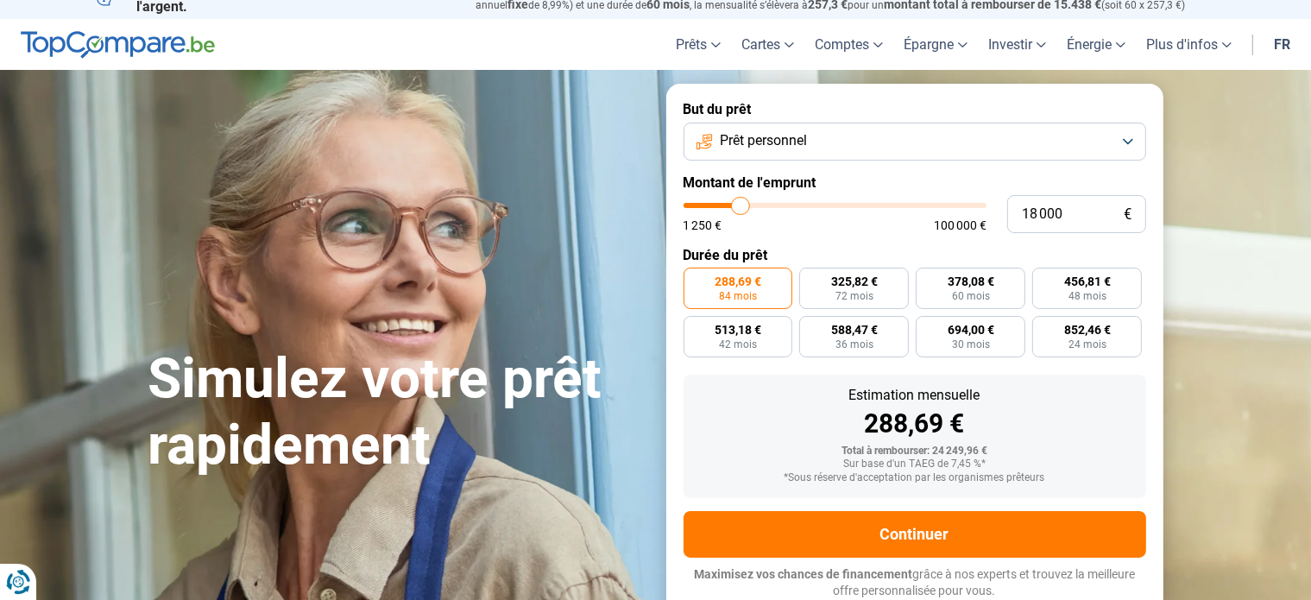
type input "18 250"
type input "18250"
type input "18 750"
type input "18750"
type input "19 000"
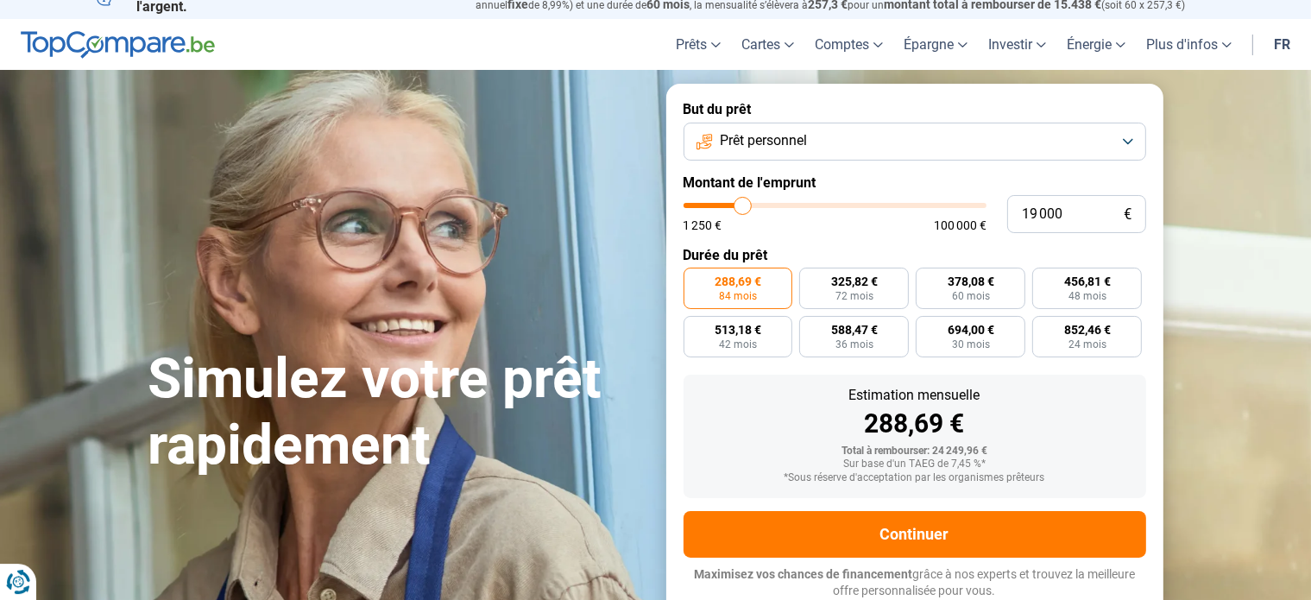
type input "19000"
type input "18 500"
type input "18500"
drag, startPoint x: 747, startPoint y: 205, endPoint x: 734, endPoint y: 201, distance: 14.2
click at [734, 203] on input "range" at bounding box center [834, 205] width 303 height 5
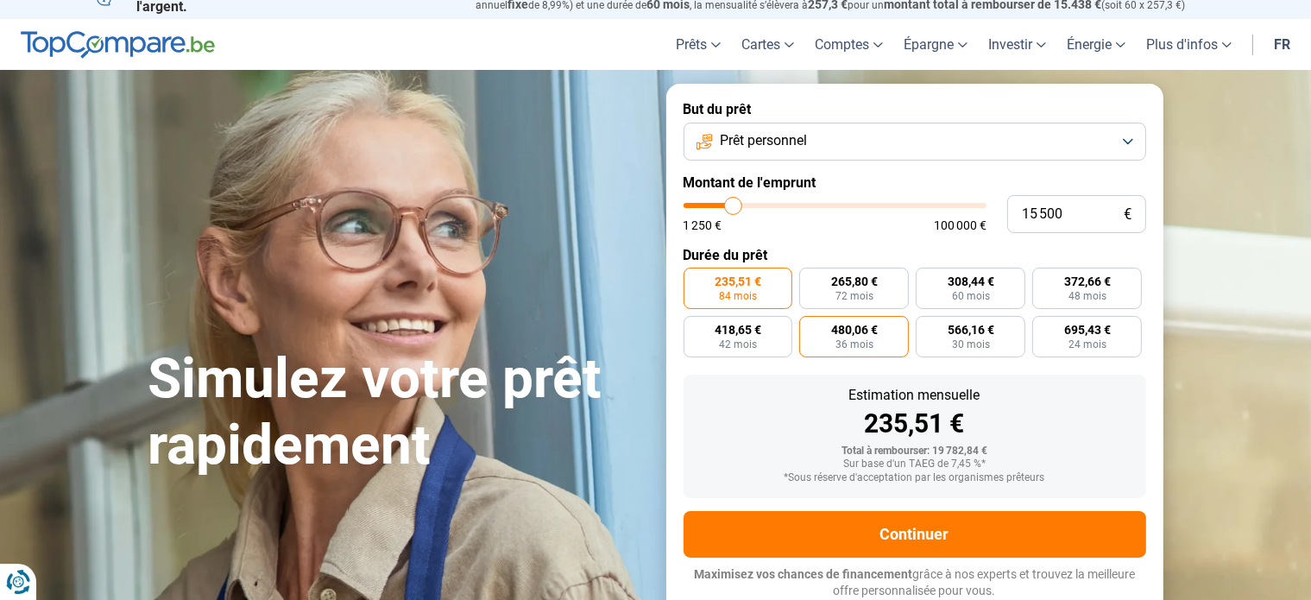
click at [858, 332] on span "480,06 €" at bounding box center [854, 330] width 47 height 12
click at [810, 327] on input "480,06 € 36 mois" at bounding box center [804, 321] width 11 height 11
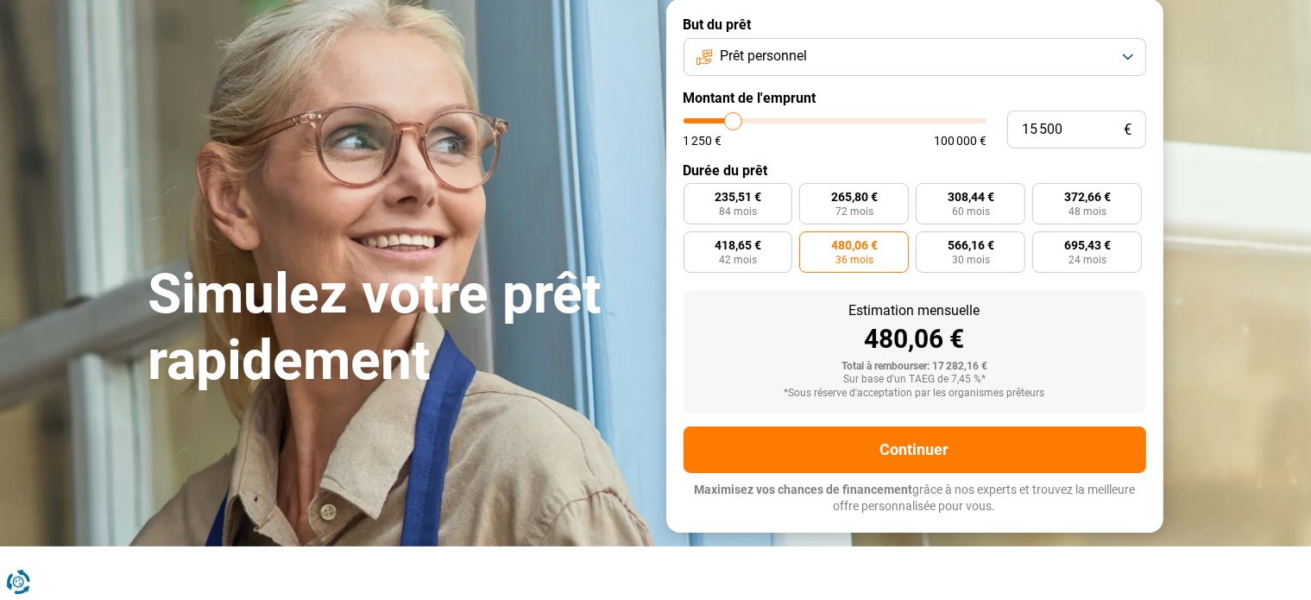
scroll to position [144, 0]
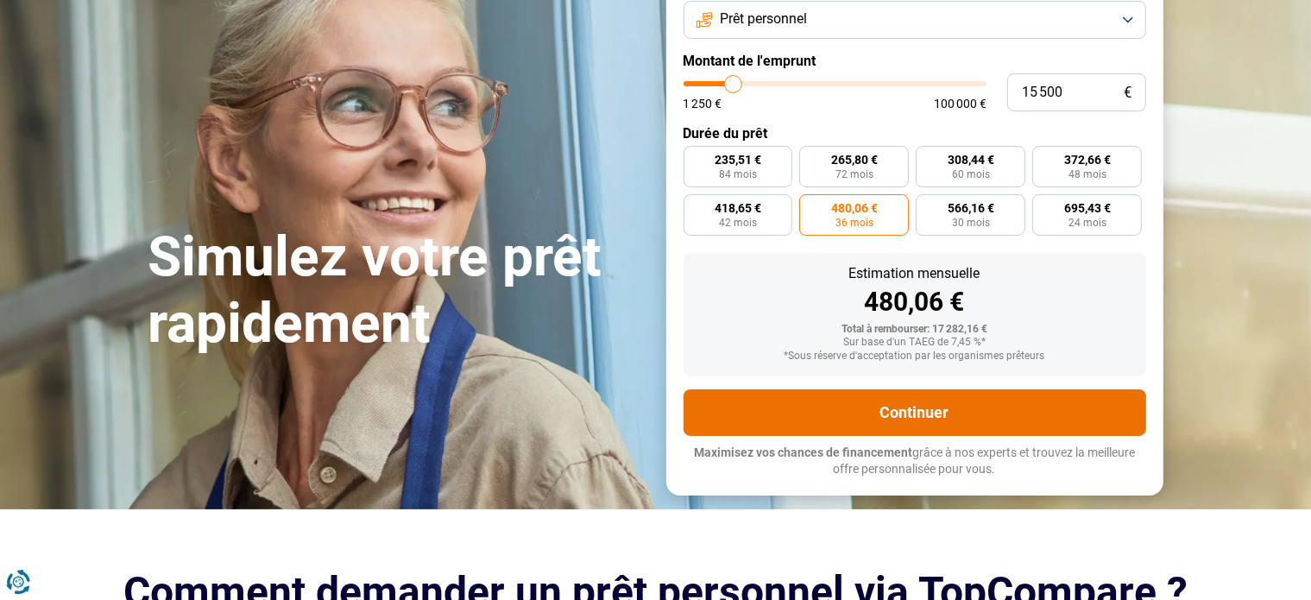
click at [904, 415] on button "Continuer" at bounding box center [914, 412] width 463 height 47
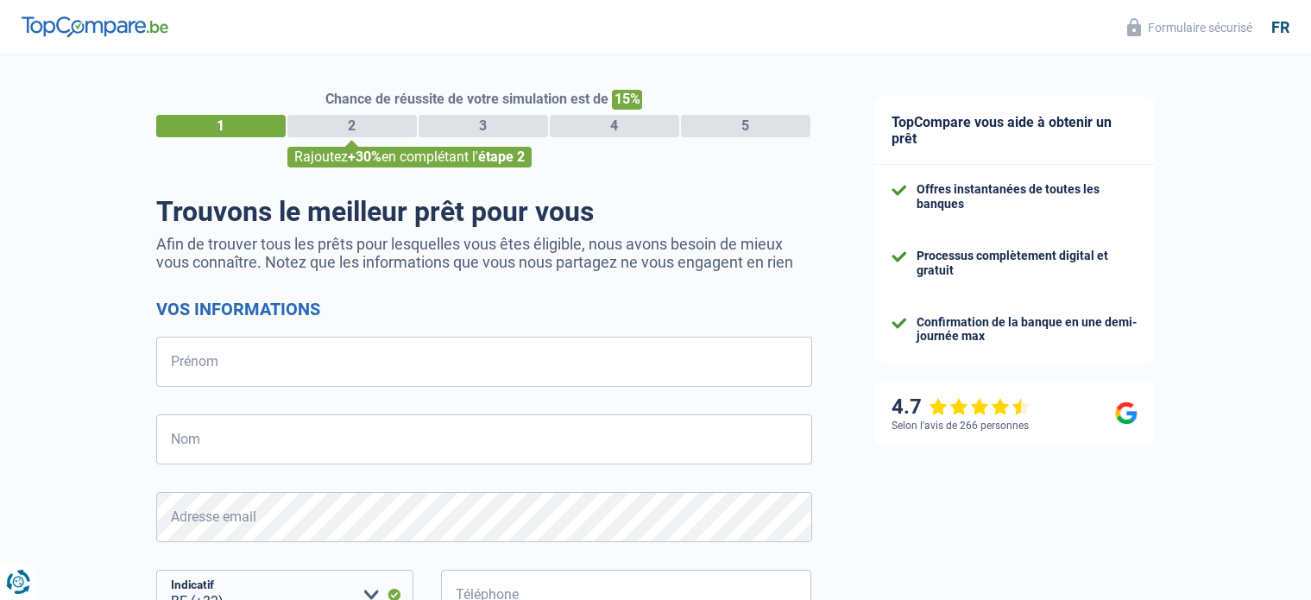
select select "32"
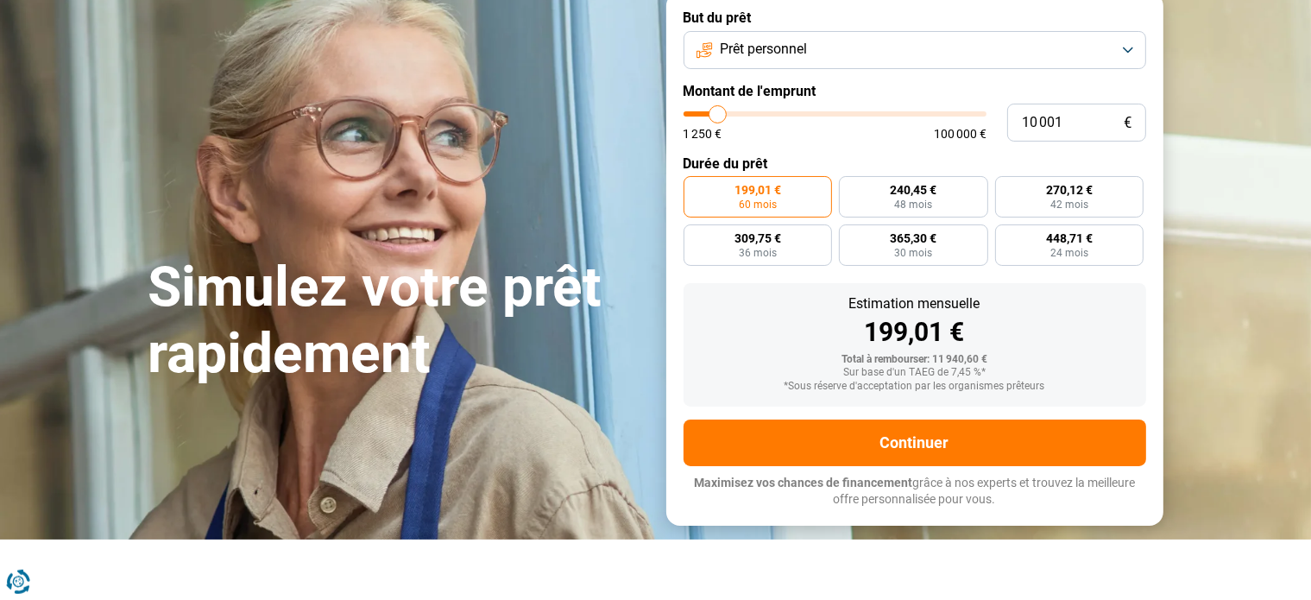
scroll to position [22, 0]
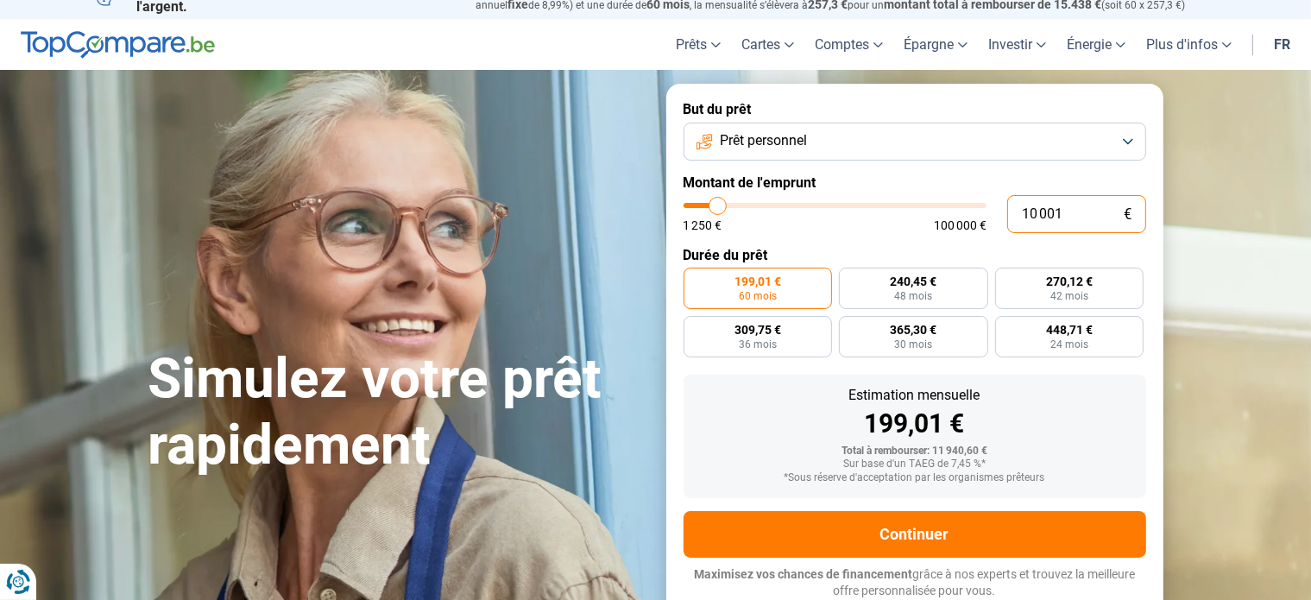
drag, startPoint x: 1077, startPoint y: 217, endPoint x: 855, endPoint y: 216, distance: 221.8
click at [1007, 216] on input "10 001" at bounding box center [1076, 214] width 139 height 38
type input "2"
type input "1250"
type input "20"
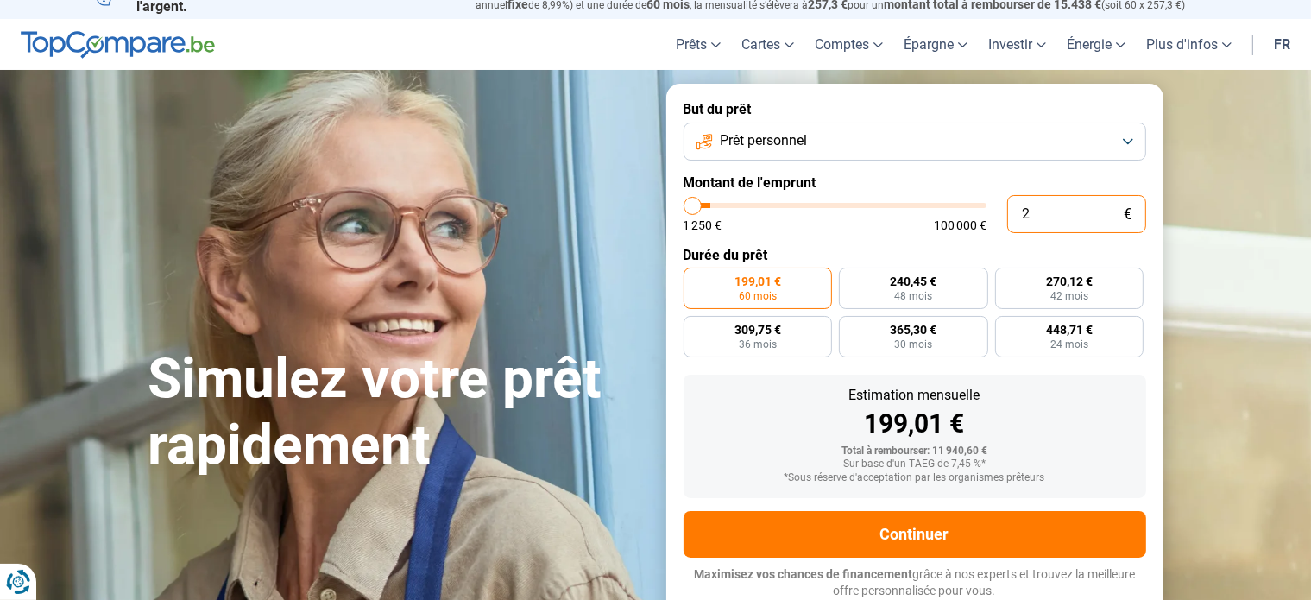
type input "1250"
type input "200"
type input "1250"
type input "2 000"
type input "2000"
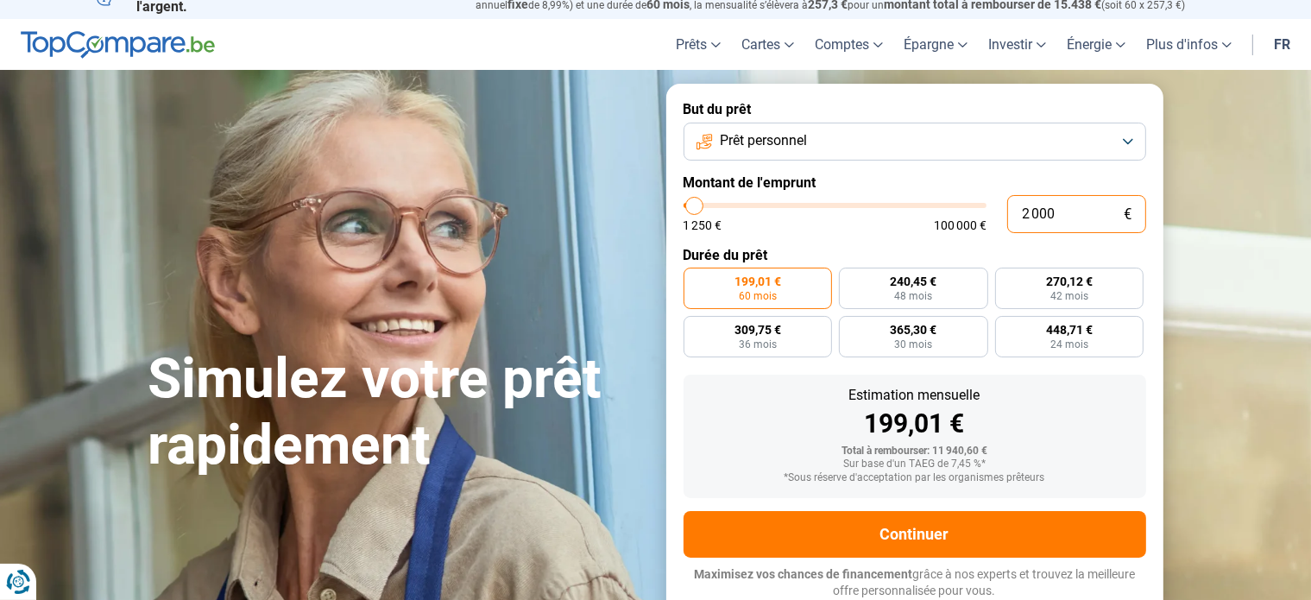
type input "20 000"
type input "20000"
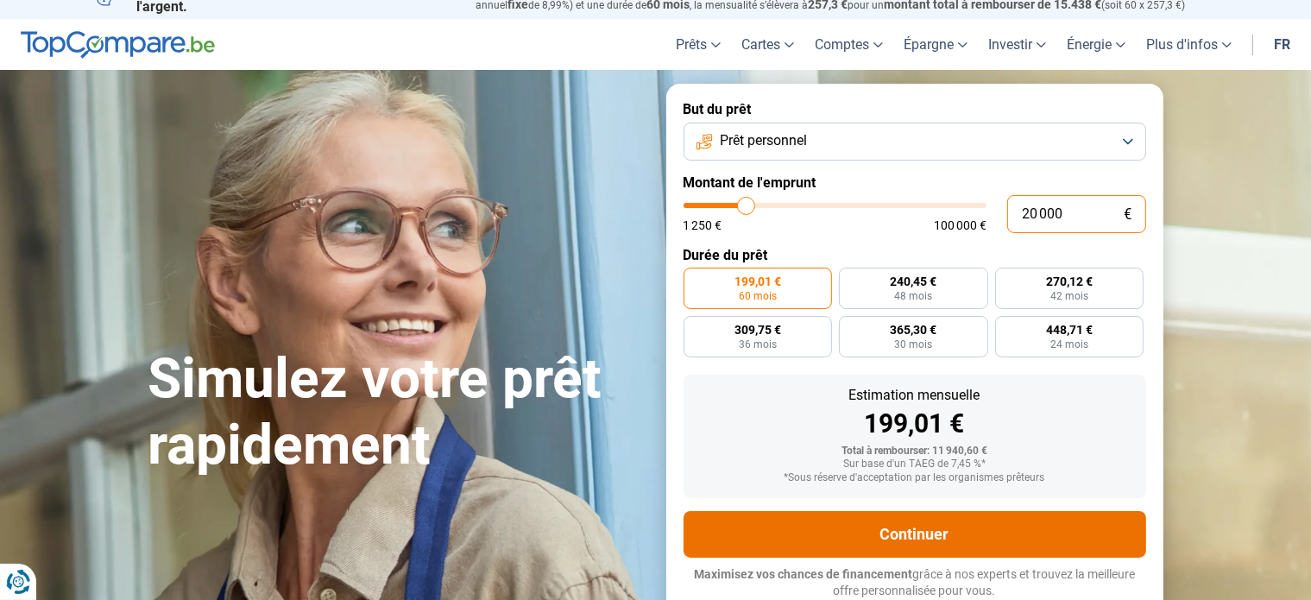
radio input "false"
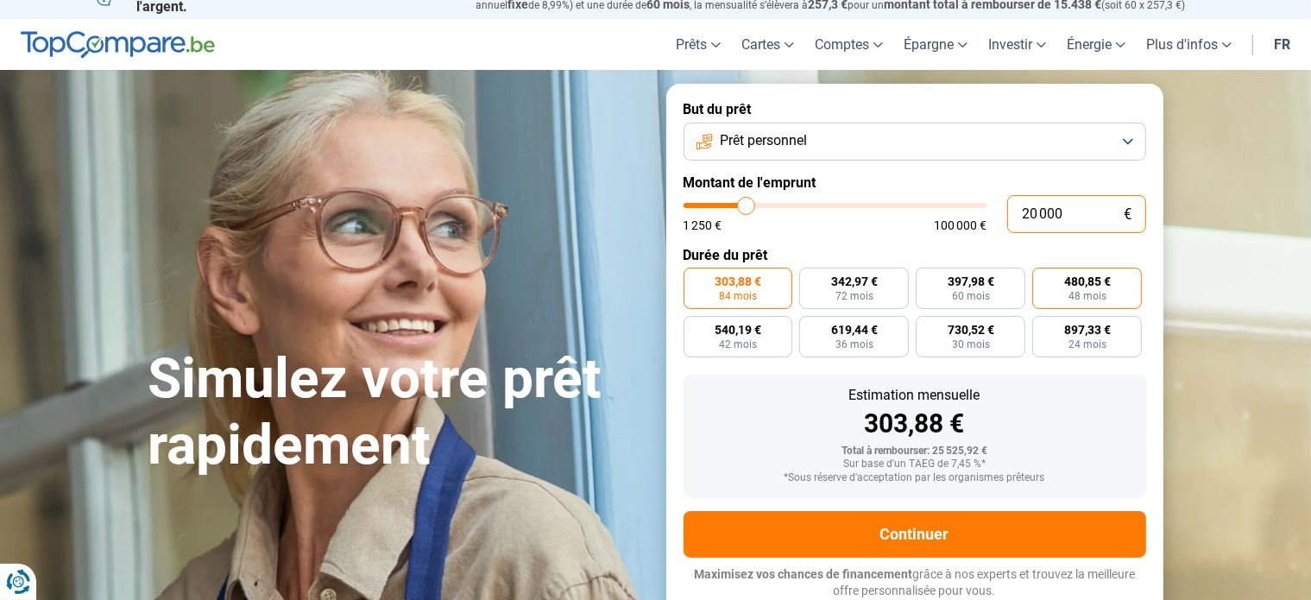
type input "20 000"
click at [1103, 287] on span "480,85 €" at bounding box center [1087, 281] width 47 height 12
click at [1043, 279] on input "480,85 € 48 mois" at bounding box center [1037, 273] width 11 height 11
radio input "true"
